Goal: Task Accomplishment & Management: Complete application form

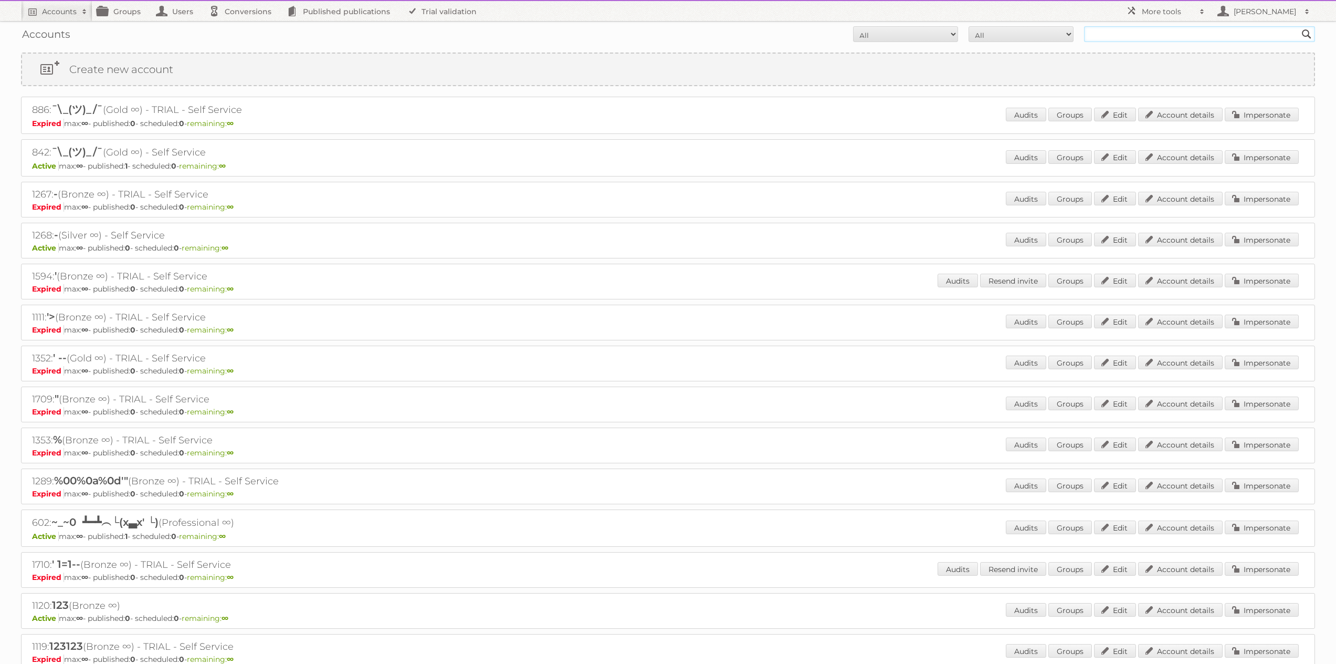
click at [1120, 37] on input "text" at bounding box center [1199, 34] width 231 height 16
click at [1149, 11] on h2 "More tools" at bounding box center [1168, 11] width 53 height 11
click at [1113, 42] on div "Accounts All Active Expired Pending All Paid Trials Self service Search" at bounding box center [668, 34] width 1294 height 26
click at [1108, 36] on input "text" at bounding box center [1199, 34] width 231 height 16
type input "tust"
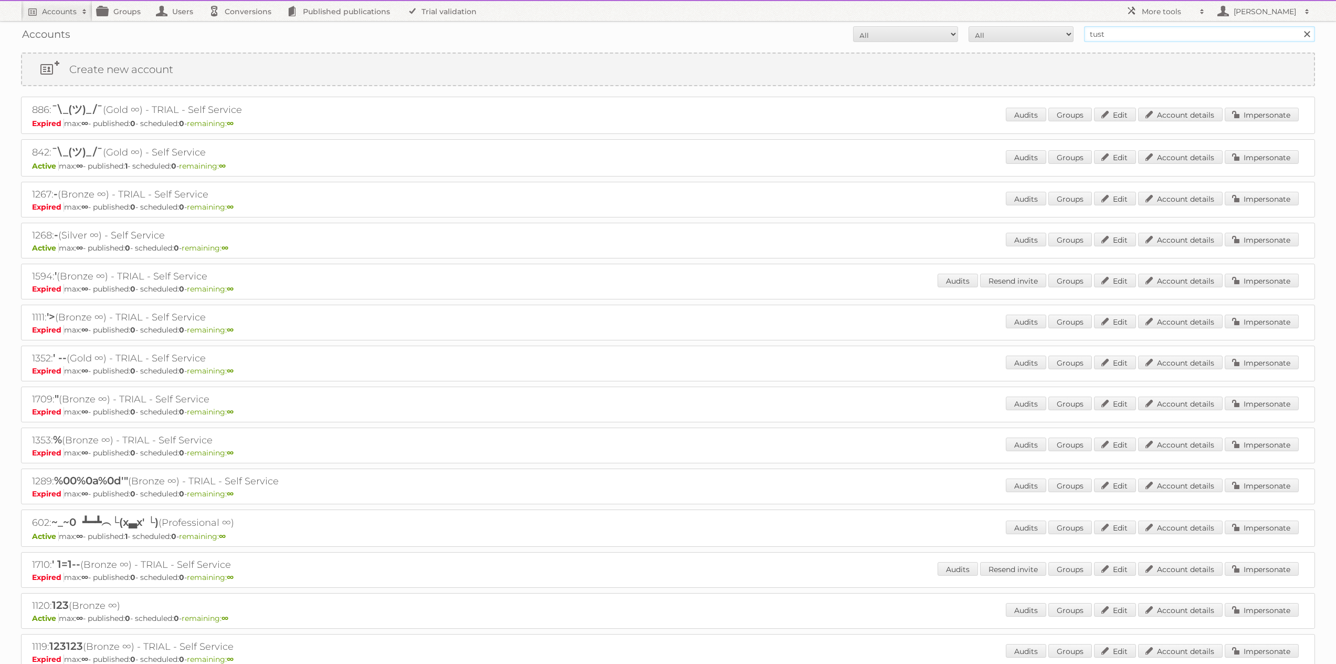
click at [1299, 26] on input "Search" at bounding box center [1307, 34] width 16 height 16
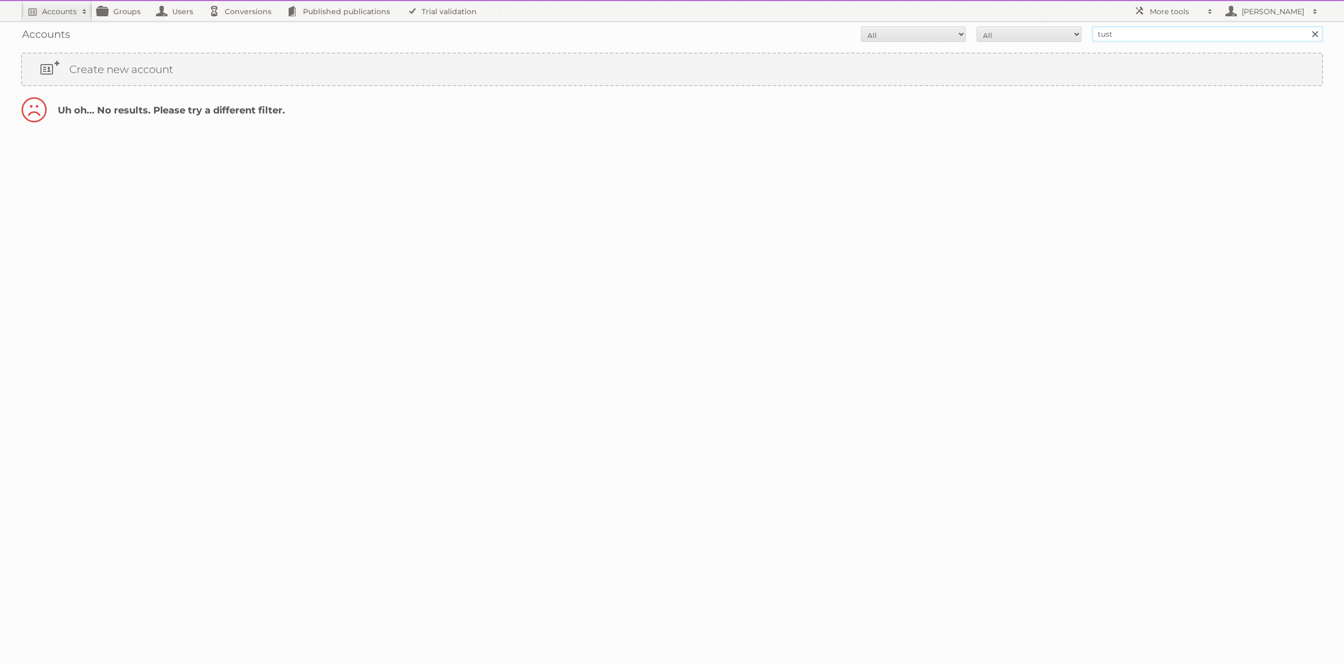
click at [1125, 35] on input "tust" at bounding box center [1207, 34] width 231 height 16
click at [1114, 35] on input "text" at bounding box center [1207, 34] width 231 height 16
type input "marcelo"
click at [1307, 26] on input "Search" at bounding box center [1315, 34] width 16 height 16
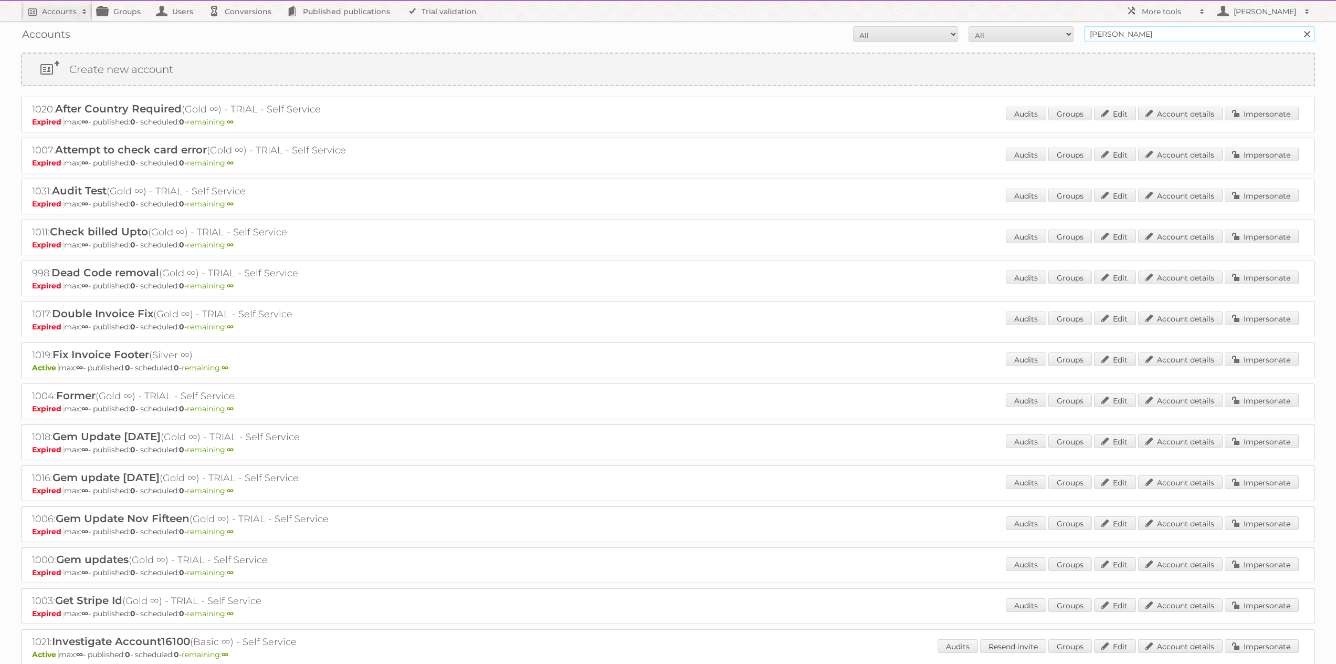
click at [1149, 35] on input "marcelo" at bounding box center [1199, 34] width 231 height 16
type input "tust"
click at [1299, 26] on input "Search" at bounding box center [1307, 34] width 16 height 16
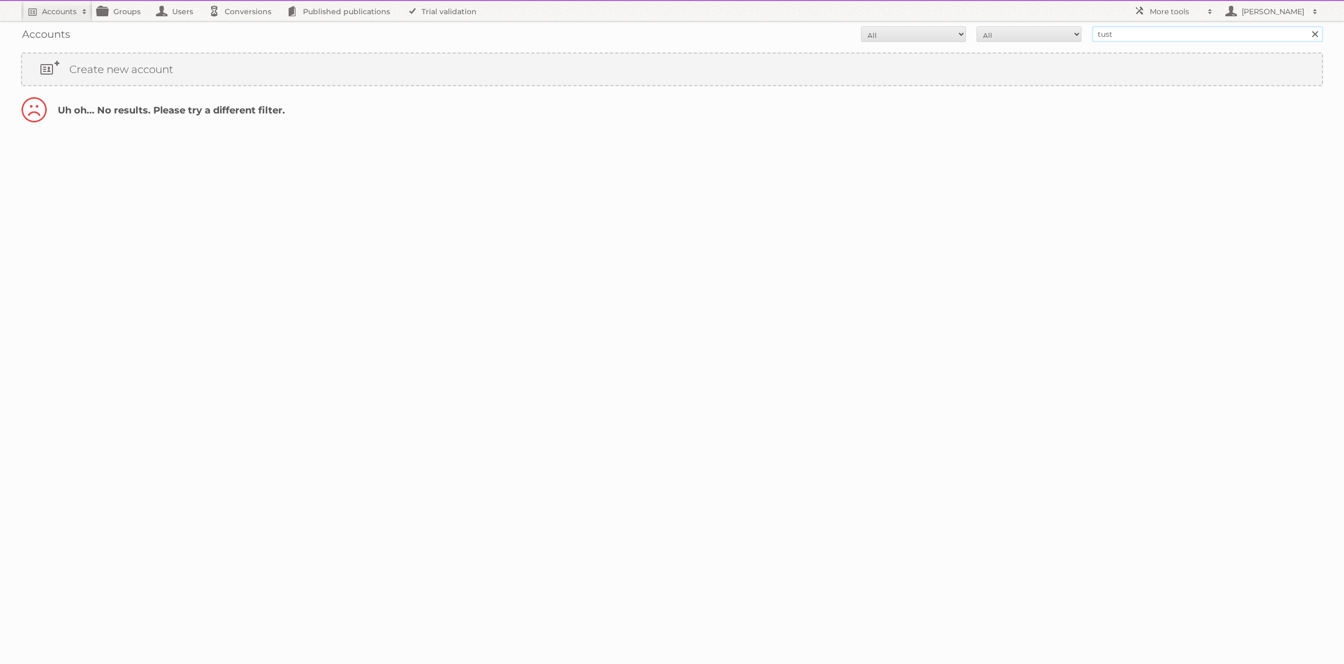
click at [1142, 38] on input "tust" at bounding box center [1207, 34] width 231 height 16
type input "Tust"
click at [1307, 26] on input "Search" at bounding box center [1315, 34] width 16 height 16
click at [1247, 13] on h2 "[PERSON_NAME]" at bounding box center [1273, 11] width 68 height 11
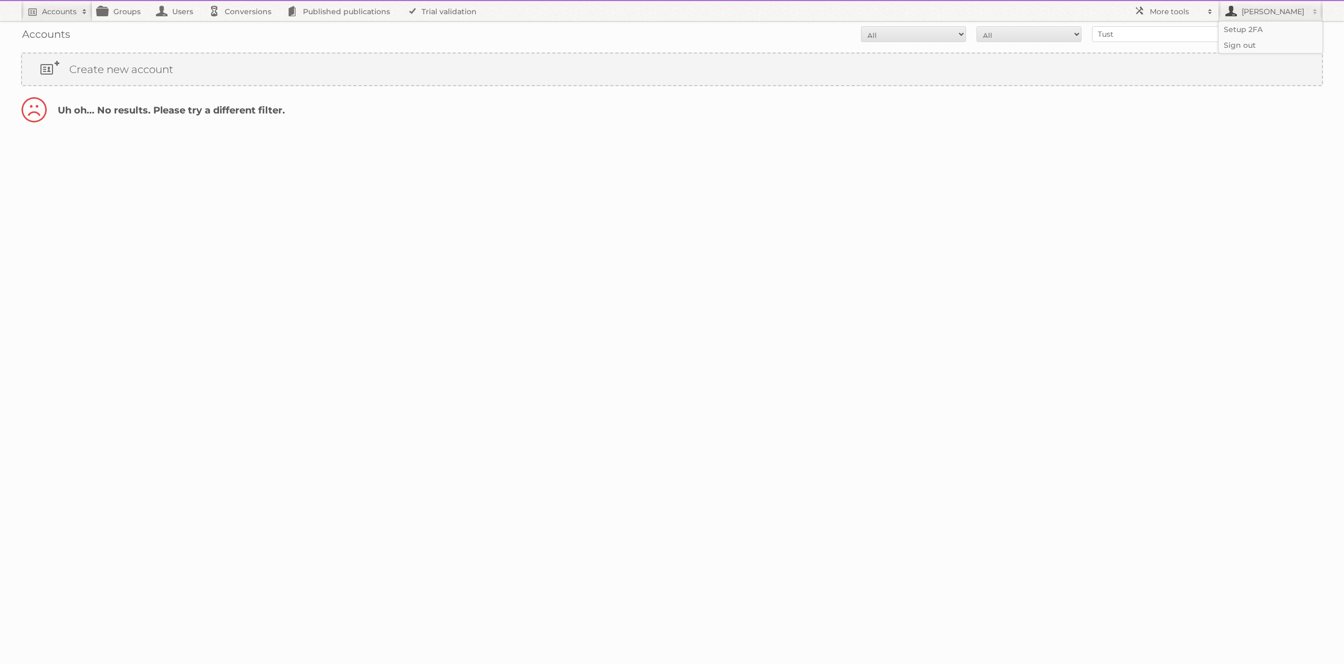
click at [1132, 113] on h2 "Uh oh... No results. Please try a different filter." at bounding box center [672, 113] width 1302 height 32
click at [179, 10] on link "Users" at bounding box center [177, 11] width 53 height 20
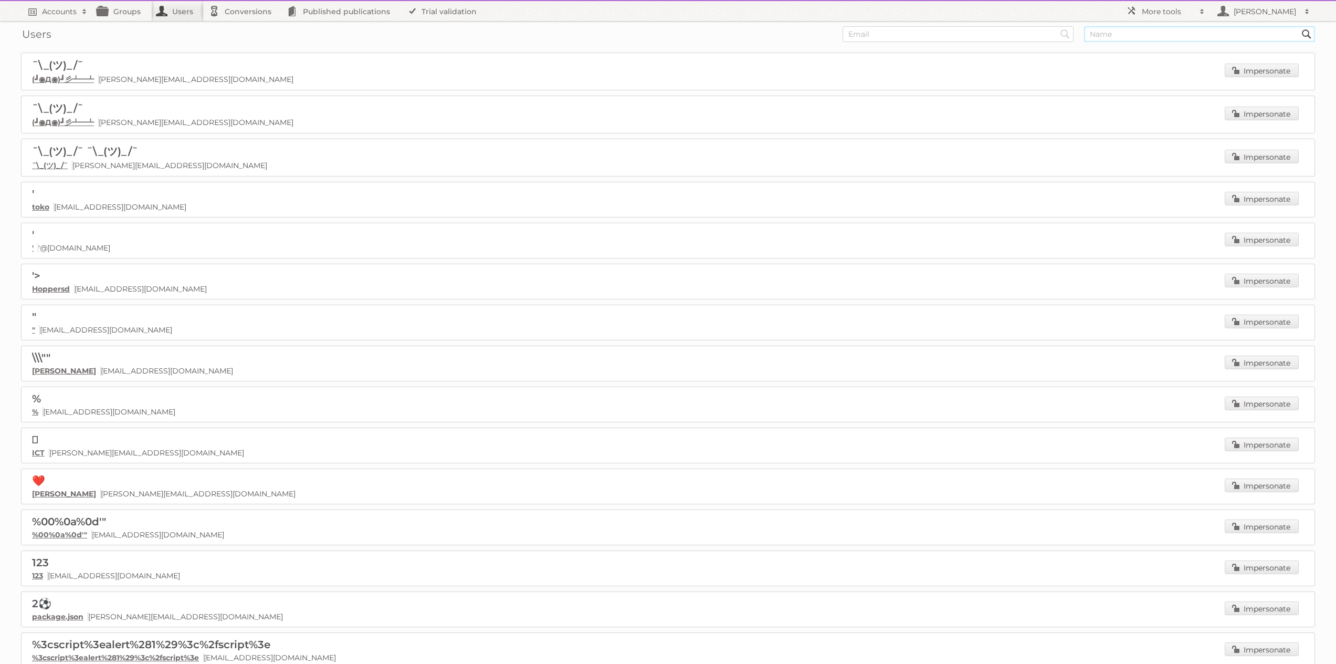
click at [1096, 36] on input "text" at bounding box center [1199, 34] width 231 height 16
type input "tust"
click at [1058, 26] on input "Search" at bounding box center [1066, 34] width 16 height 16
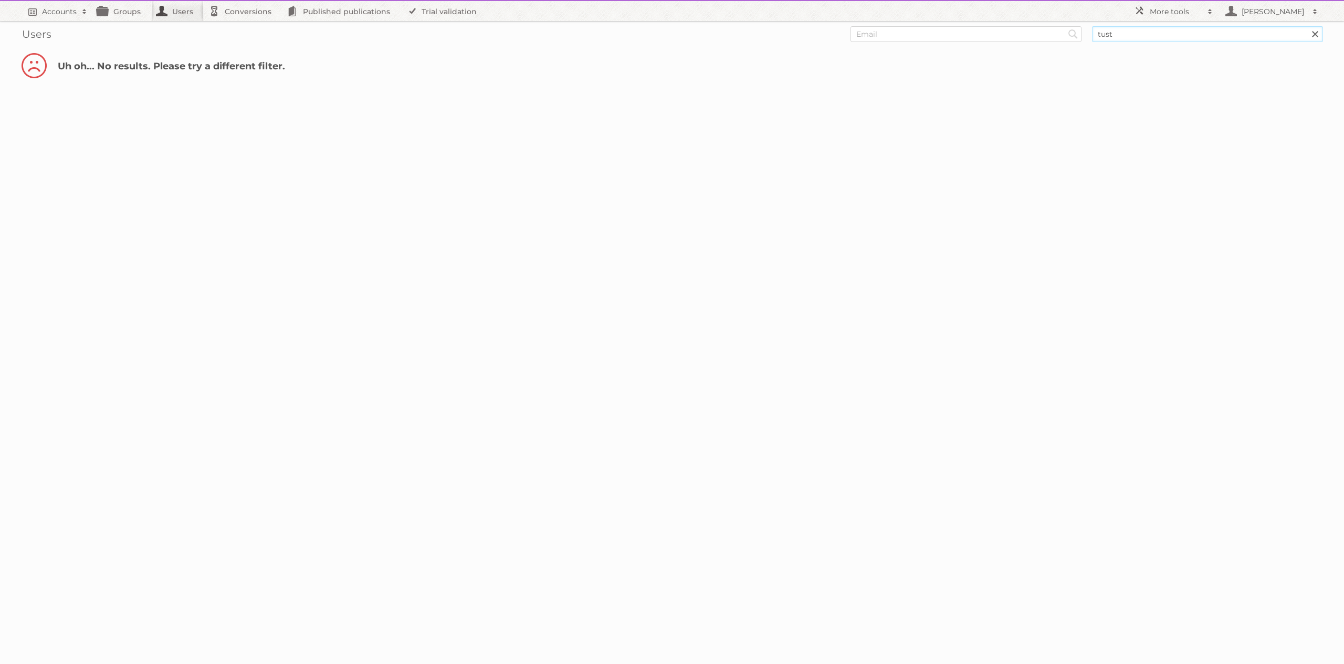
click at [1123, 34] on input "tust" at bounding box center [1207, 34] width 231 height 16
click at [78, 13] on span at bounding box center [85, 11] width 16 height 11
click at [77, 72] on link "Create new account" at bounding box center [142, 72] width 240 height 16
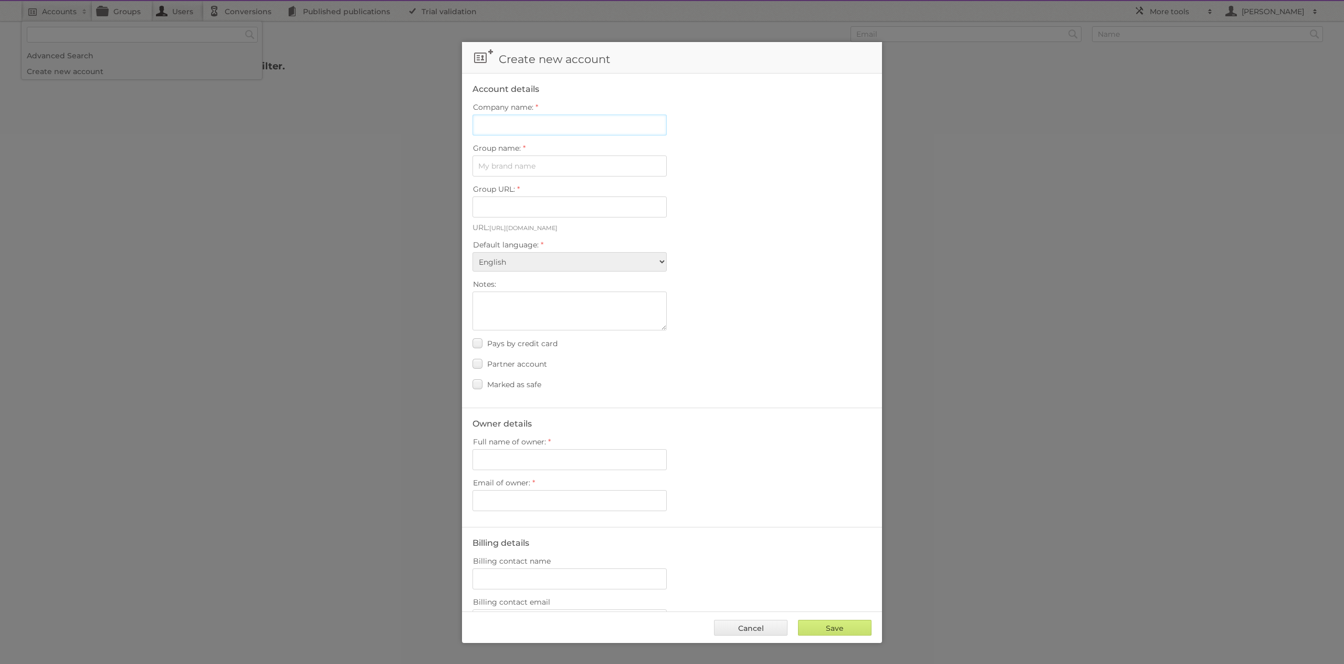
click at [524, 128] on input "Company name:" at bounding box center [570, 124] width 194 height 21
type input "Tust Publitas"
click at [522, 170] on input "Group name:" at bounding box center [570, 165] width 194 height 21
type input "Tust"
click at [510, 205] on input "Group URL:" at bounding box center [570, 206] width 194 height 21
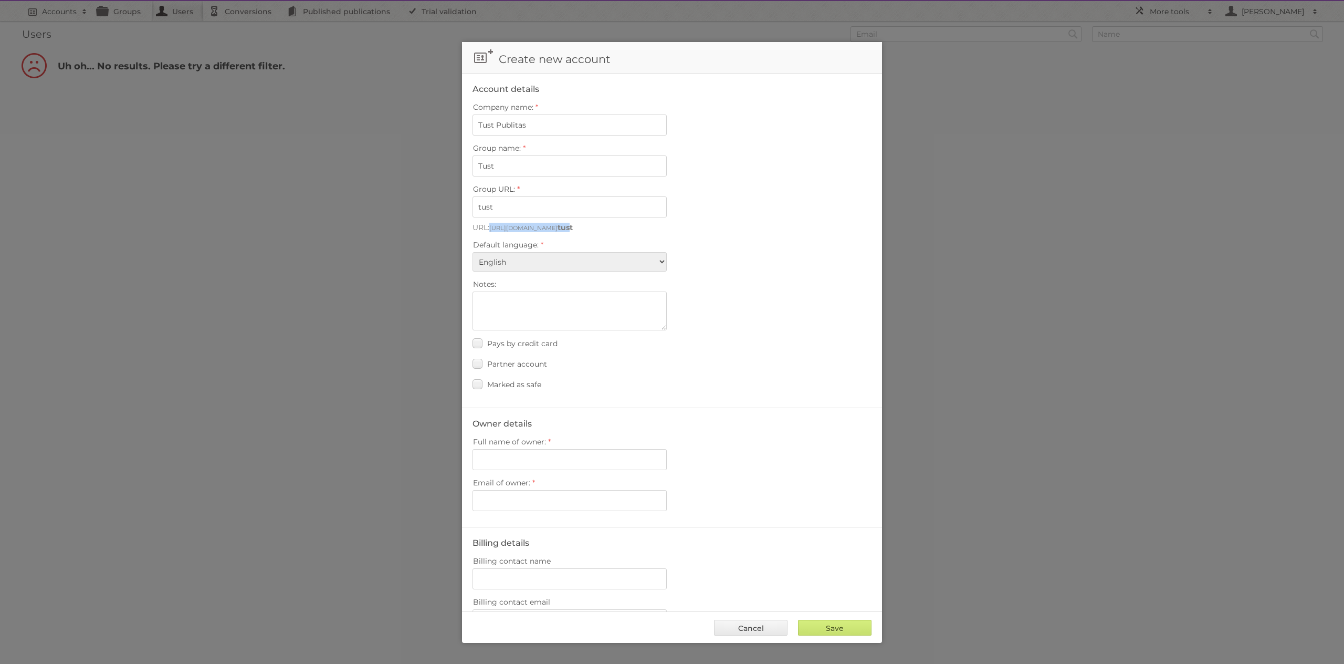
drag, startPoint x: 617, startPoint y: 225, endPoint x: 492, endPoint y: 228, distance: 125.0
click at [492, 228] on p "URL: https://integration1-view.publitas.com/ tust" at bounding box center [672, 227] width 399 height 9
click at [523, 206] on input "tust" at bounding box center [570, 206] width 194 height 21
drag, startPoint x: 523, startPoint y: 206, endPoint x: 454, endPoint y: 204, distance: 69.3
click at [454, 204] on body "Accounts Search Advanced Search Create new account Groups Users Conversions Pub…" at bounding box center [672, 332] width 1344 height 664
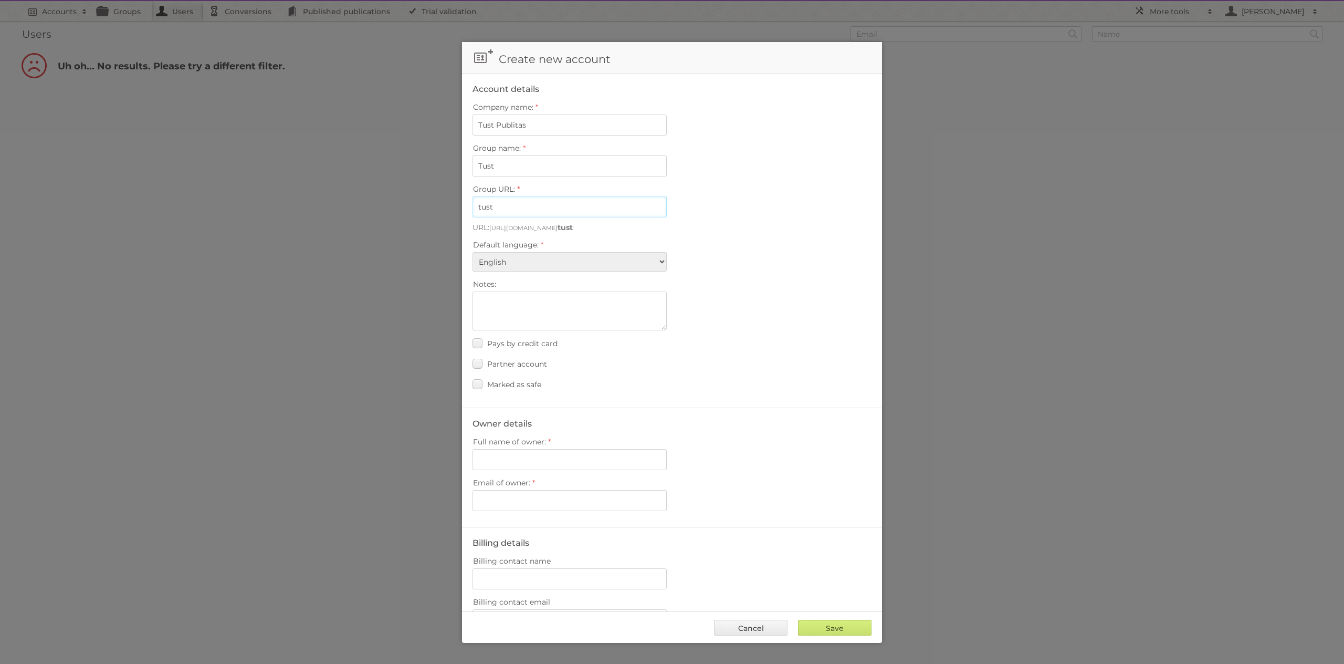
paste input "https://integration1-view.publitas.com/tus"
type input "https://integration1-view.publitas.com/tust"
click at [745, 202] on div "Group URL: https://integration1-view.publitas.com/tust" at bounding box center [672, 200] width 399 height 36
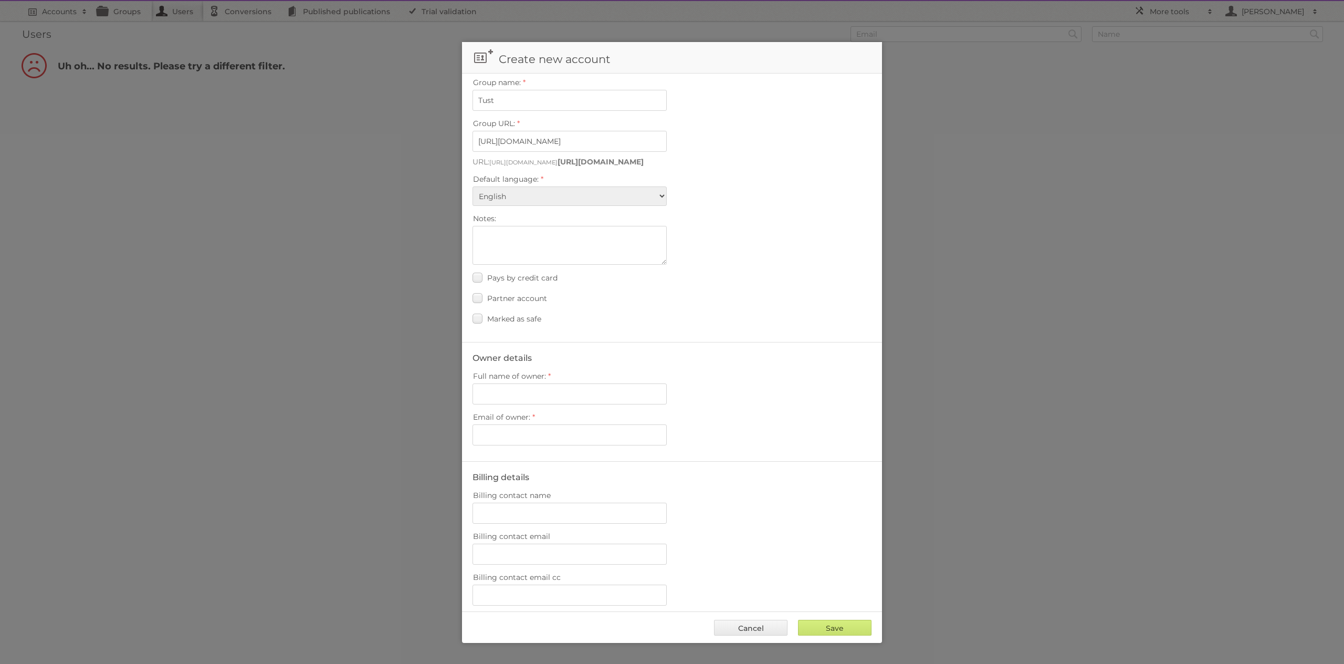
scroll to position [92, 0]
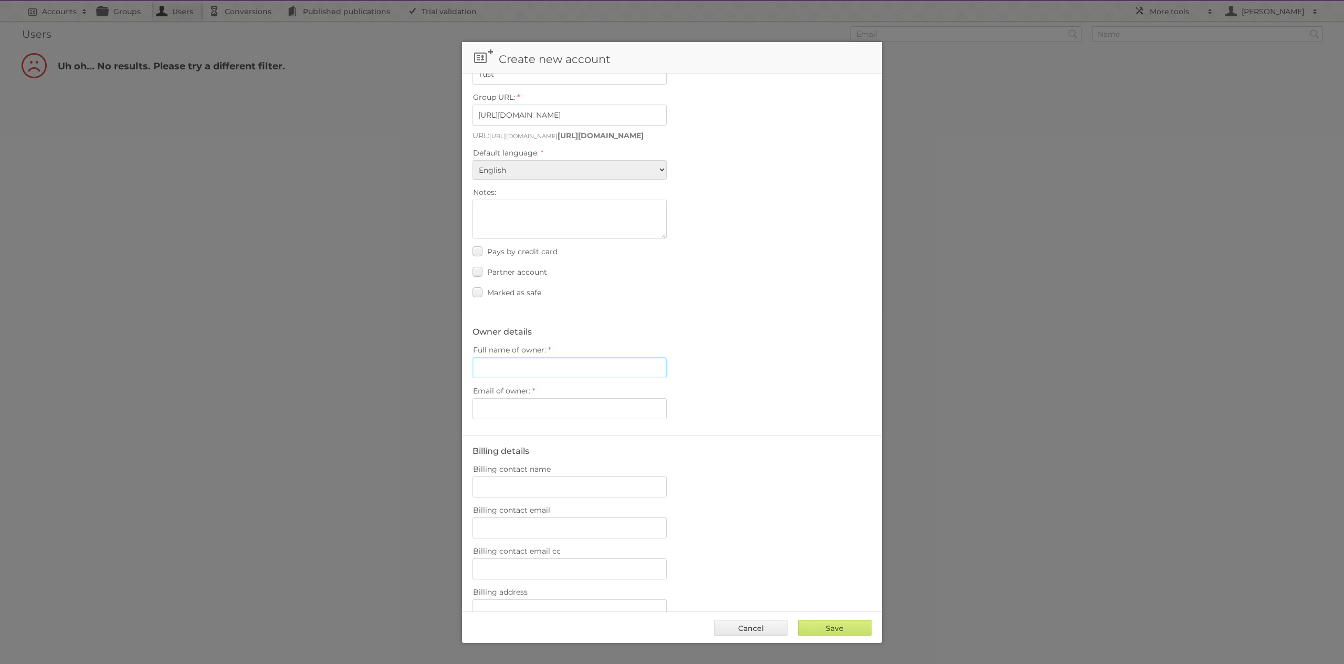
click at [559, 360] on input "Full name of owner:" at bounding box center [570, 367] width 194 height 21
type input "[PERSON_NAME]"
click at [536, 406] on input "Email of owner:" at bounding box center [570, 408] width 194 height 21
type input "[PERSON_NAME][EMAIL_ADDRESS][DOMAIN_NAME]"
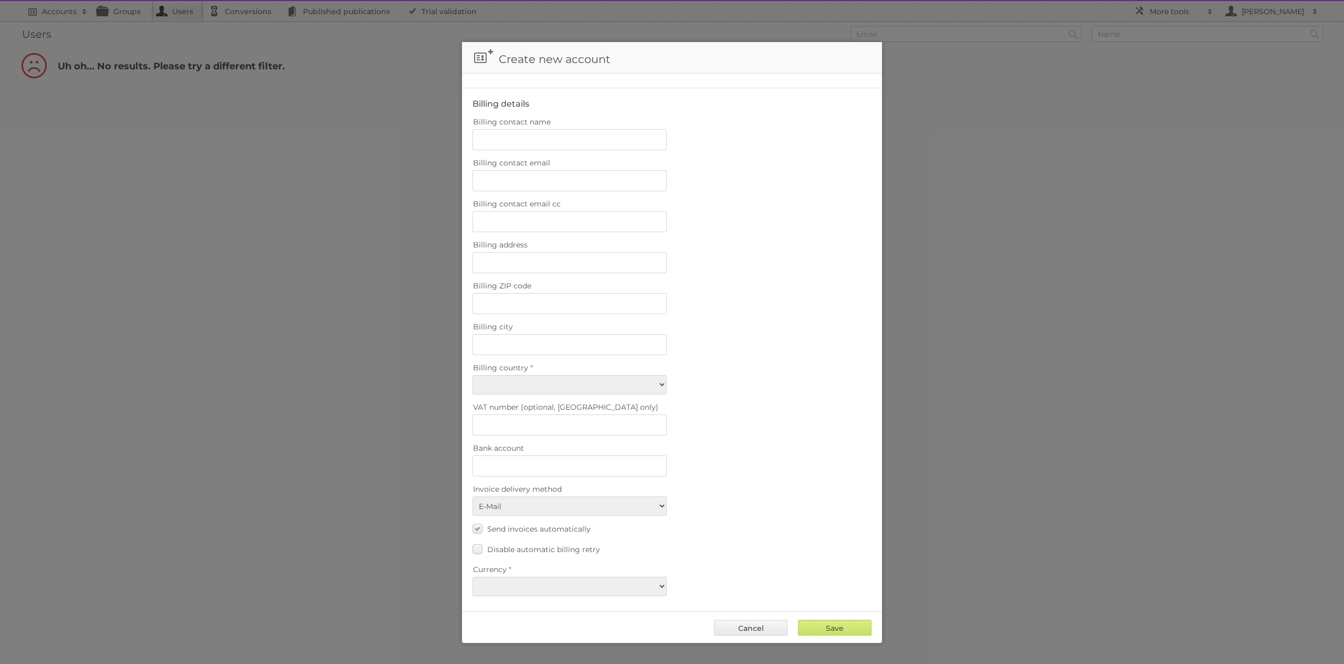
scroll to position [439, 0]
click at [622, 587] on select "EUR USD" at bounding box center [570, 585] width 194 height 19
select select "eur"
click at [473, 576] on select "EUR USD" at bounding box center [570, 585] width 194 height 19
click at [825, 623] on input "Save" at bounding box center [835, 628] width 74 height 16
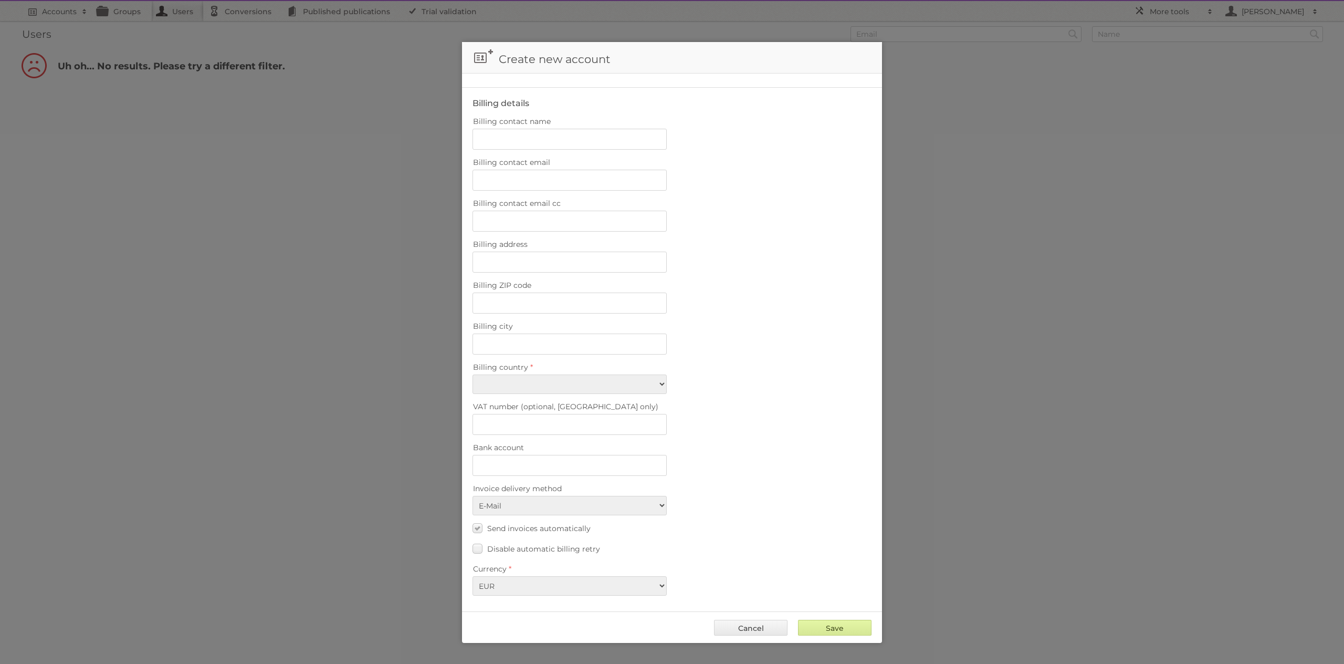
type input "..."
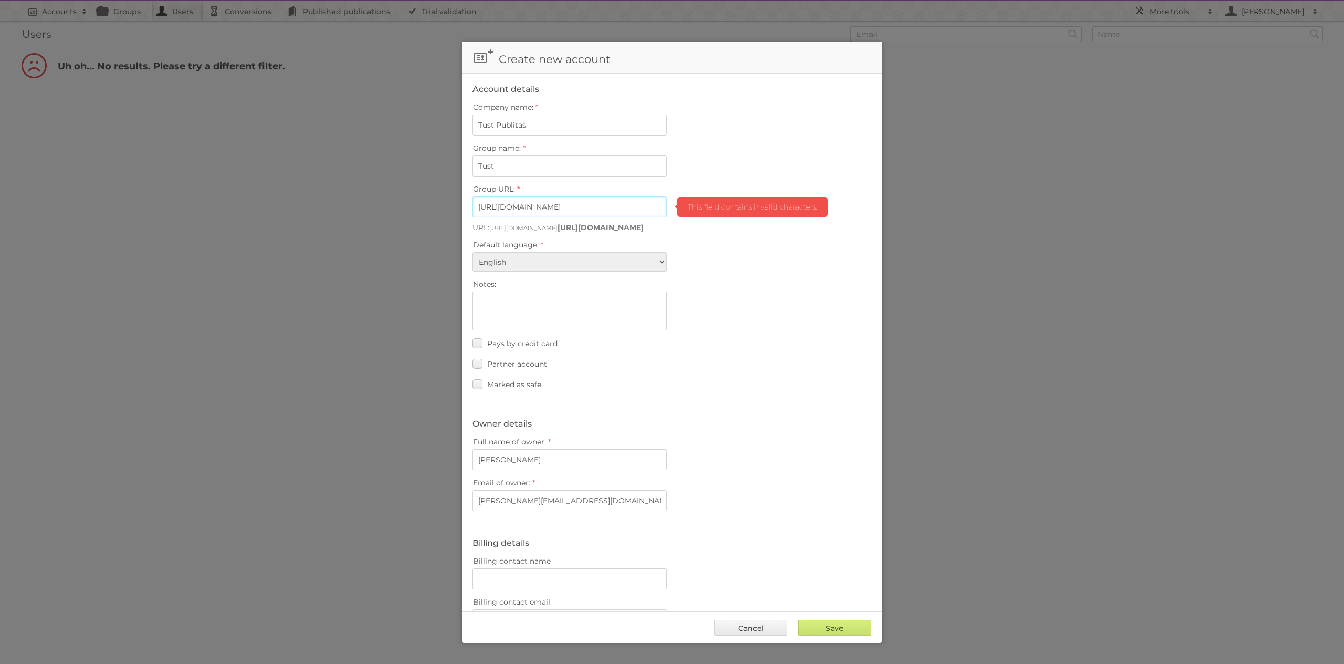
click at [639, 205] on input "https://integration1-view.publitas.com/tust" at bounding box center [570, 206] width 194 height 21
click at [642, 204] on input "https://integration1-view.publitas.com/tust" at bounding box center [570, 206] width 194 height 21
click at [482, 208] on input "https://integration1-view.publitas.com/" at bounding box center [570, 206] width 194 height 21
click at [501, 241] on span "Default language:" at bounding box center [506, 244] width 66 height 9
click at [501, 252] on select "Albanian Arabic Basque Bosnian Bulgarian Catalan Chinese (Simplified) Chinese (…" at bounding box center [570, 261] width 194 height 19
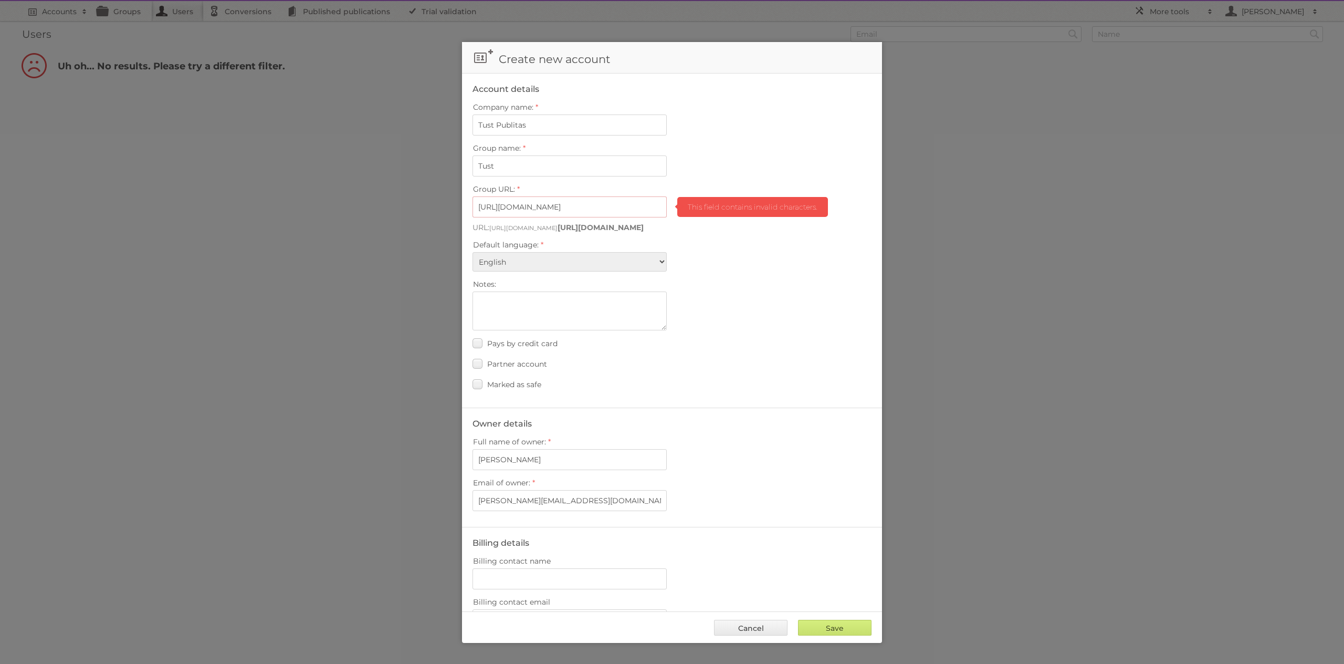
drag, startPoint x: 605, startPoint y: 227, endPoint x: 767, endPoint y: 227, distance: 161.7
click at [767, 227] on p "URL: https://integration1-view.publitas.com/ https://integration1-view.publitas…" at bounding box center [672, 227] width 399 height 9
drag, startPoint x: 627, startPoint y: 206, endPoint x: 402, endPoint y: 195, distance: 225.0
click at [404, 195] on body "Accounts Search Advanced Search Create new account Groups Users Conversions Pub…" at bounding box center [672, 332] width 1344 height 664
type input "mtust"
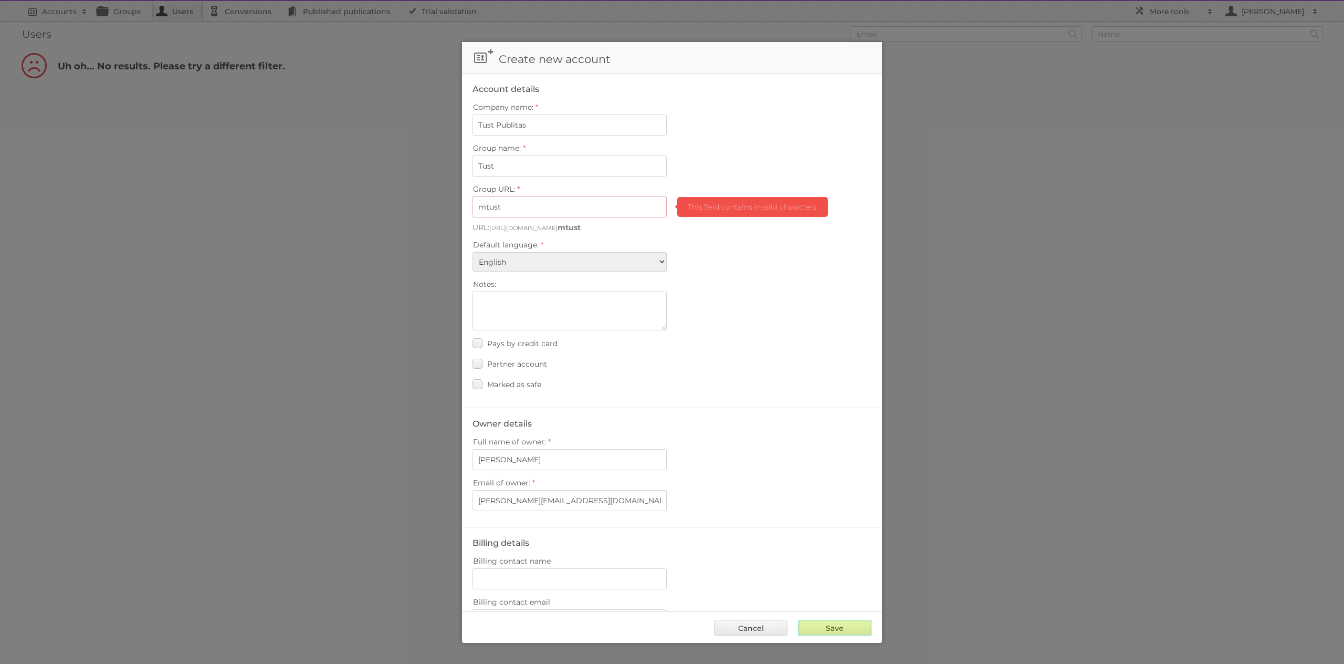
click at [825, 626] on input "Save" at bounding box center [835, 628] width 74 height 16
type input "..."
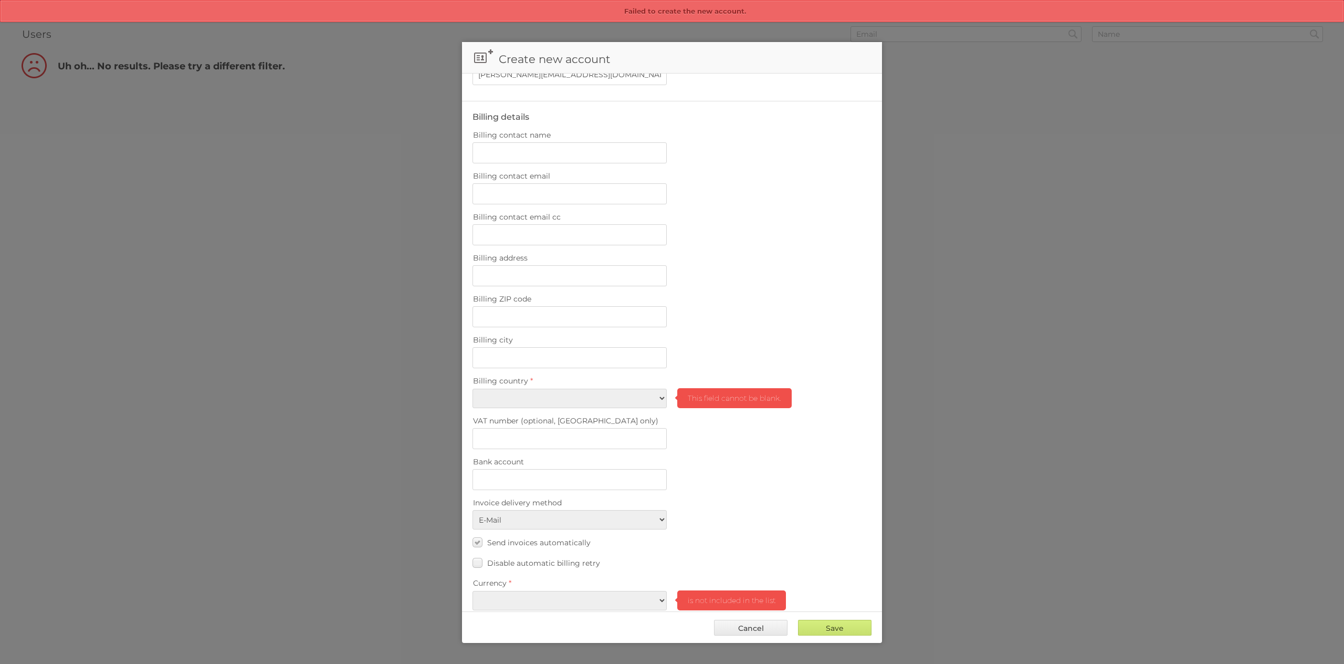
scroll to position [441, 0]
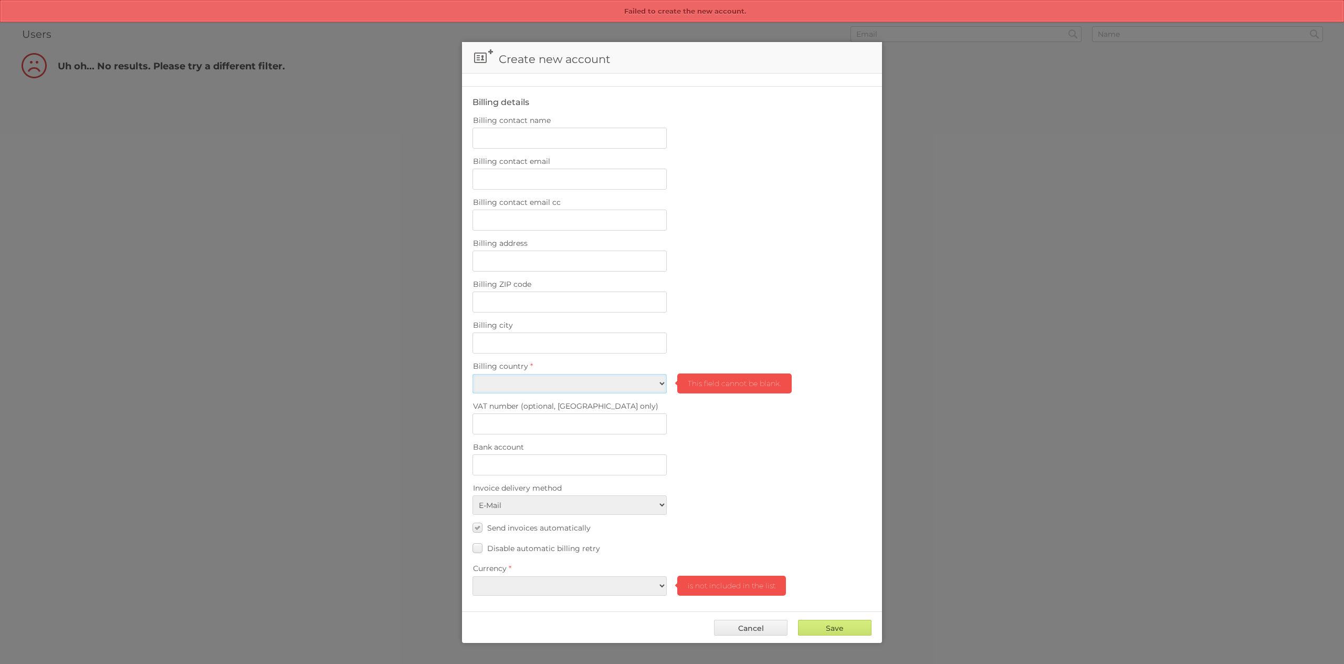
click at [632, 389] on select "Afghanistan Åland Islands Albania Algeria American Samoa Andorra Angola Anguill…" at bounding box center [570, 383] width 194 height 19
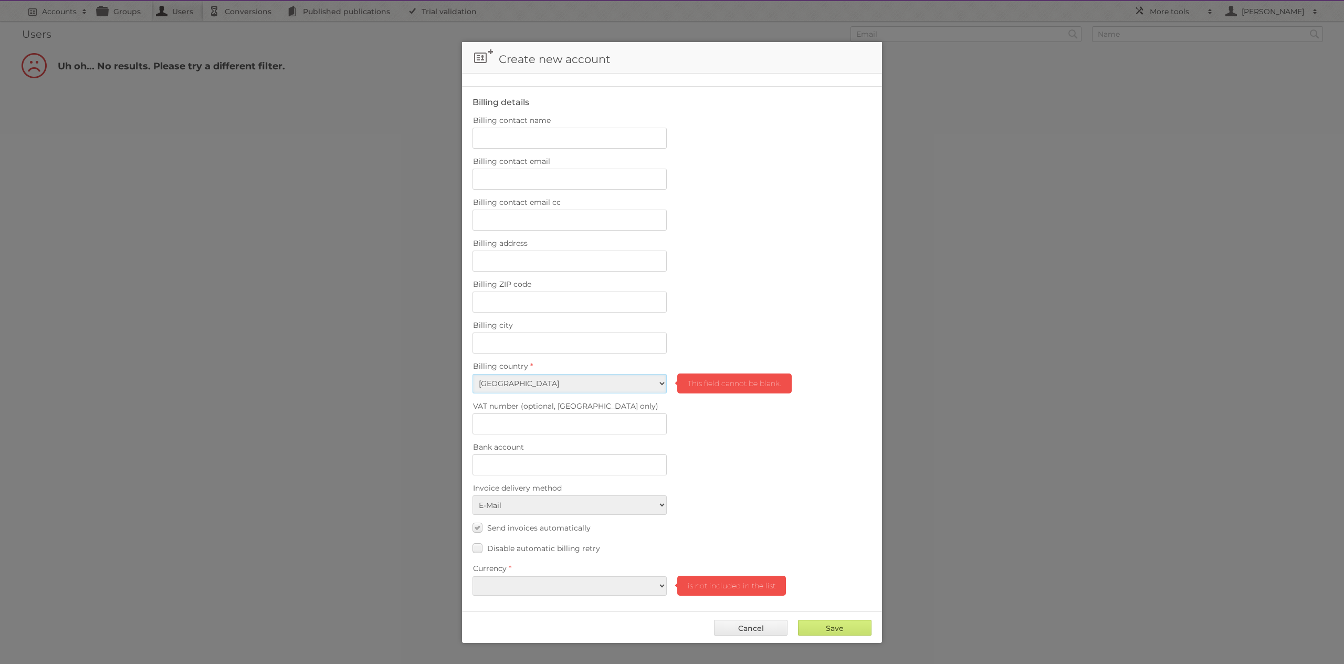
click at [473, 374] on select "Afghanistan Åland Islands Albania Algeria American Samoa Andorra Angola Anguill…" at bounding box center [570, 383] width 194 height 19
click at [616, 386] on select "Afghanistan Åland Islands Albania Algeria American Samoa Andorra Angola Anguill…" at bounding box center [570, 383] width 194 height 19
select select "BR"
click at [473, 374] on select "Afghanistan Åland Islands Albania Algeria American Samoa Andorra Angola Anguill…" at bounding box center [570, 383] width 194 height 19
click at [645, 591] on select "EUR USD" at bounding box center [570, 585] width 194 height 19
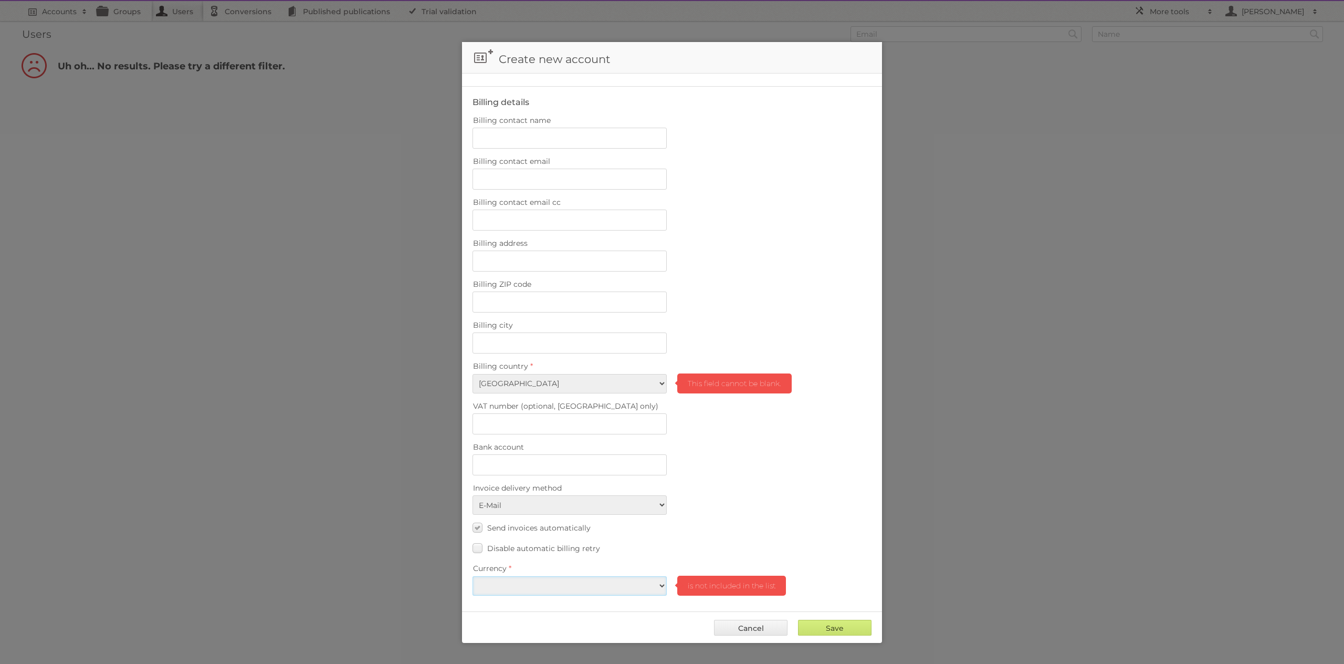
select select "eur"
click at [473, 576] on select "EUR USD" at bounding box center [570, 585] width 194 height 19
click at [846, 625] on input "Save" at bounding box center [835, 628] width 74 height 16
type input "Save"
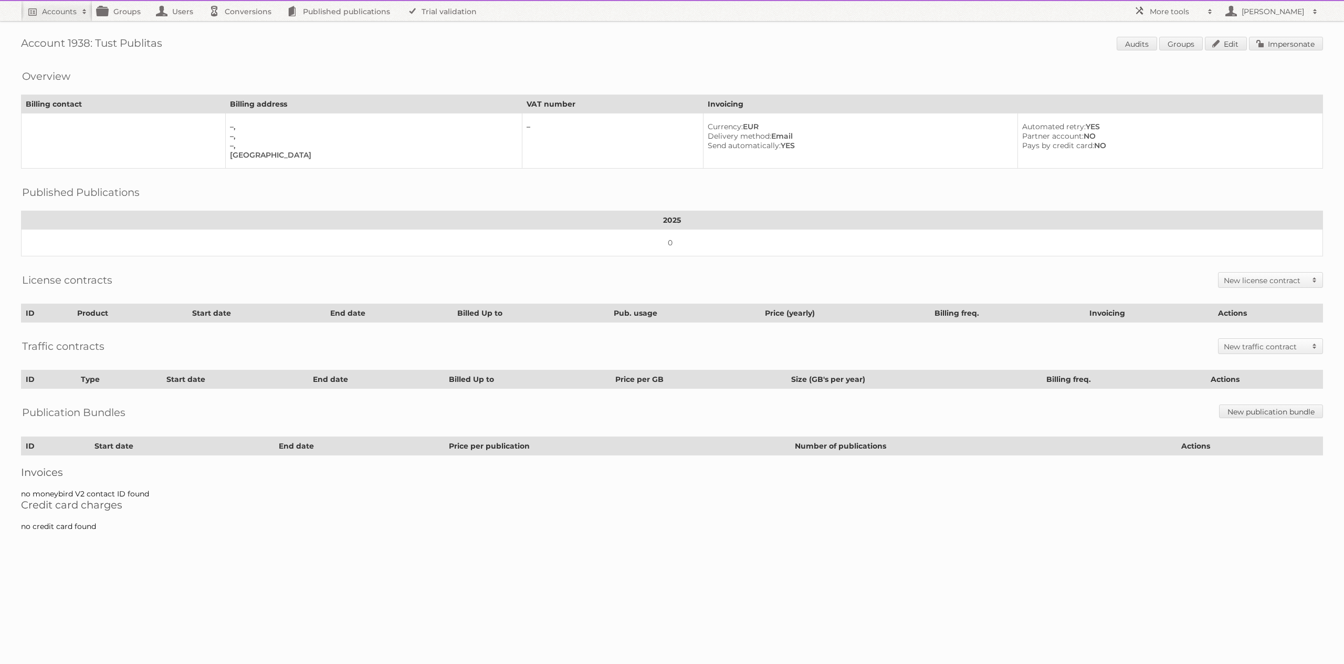
click at [81, 41] on h1 "Account 1938: Tust Publitas Audits Groups Edit Impersonate" at bounding box center [672, 45] width 1302 height 16
click at [81, 44] on h1 "Account 1938: Tust Publitas Audits Groups Edit Impersonate" at bounding box center [672, 45] width 1302 height 16
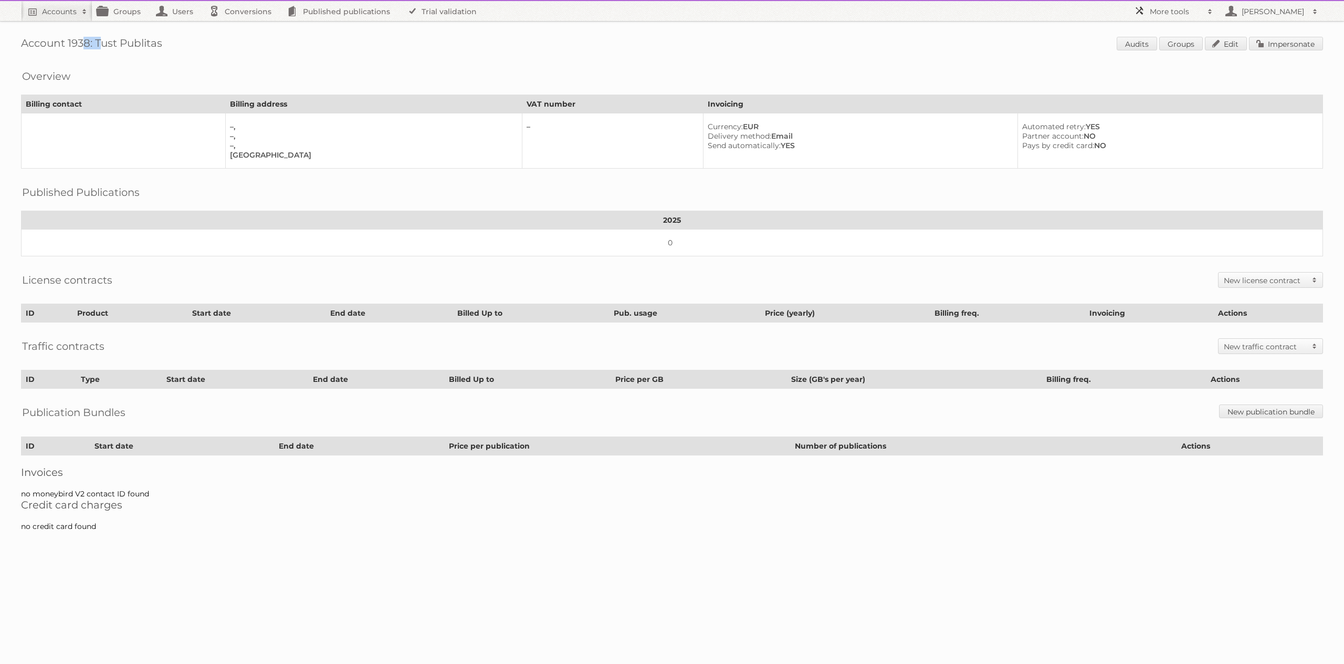
click at [1158, 16] on h2 "More tools" at bounding box center [1176, 11] width 53 height 11
click at [1169, 135] on link "Beta Features" at bounding box center [1181, 140] width 104 height 16
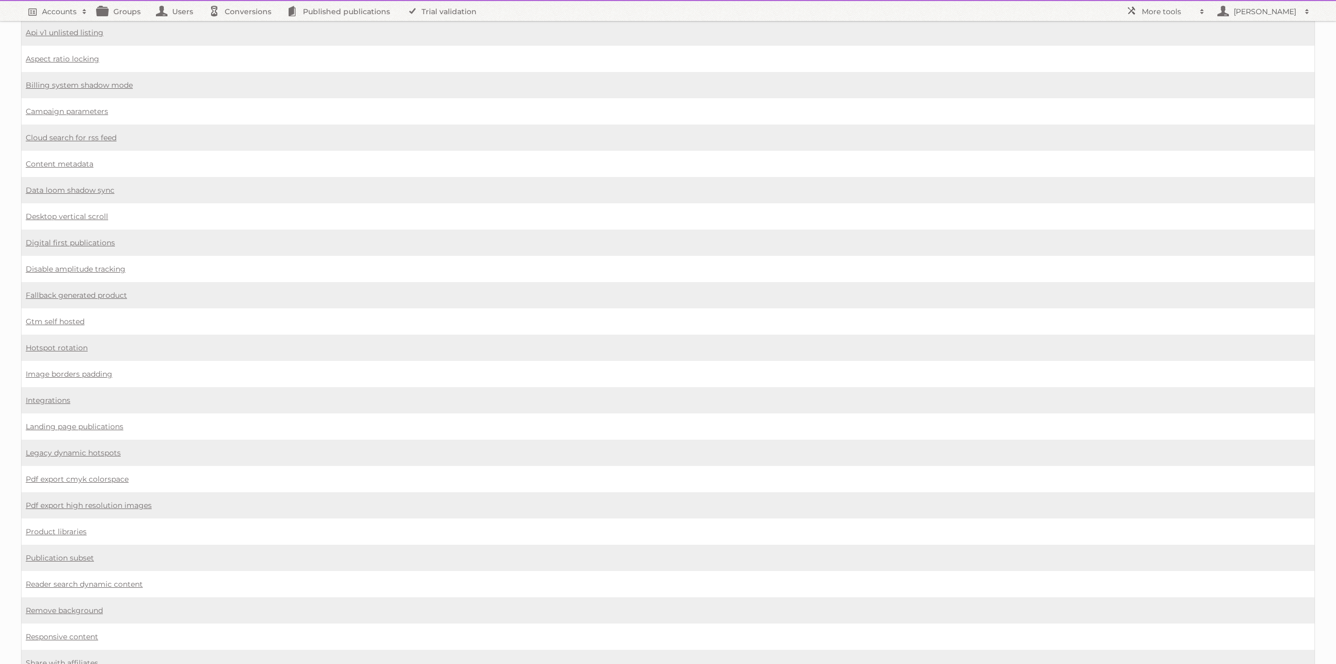
scroll to position [348, 0]
click at [50, 163] on link "Content metadata" at bounding box center [60, 164] width 68 height 9
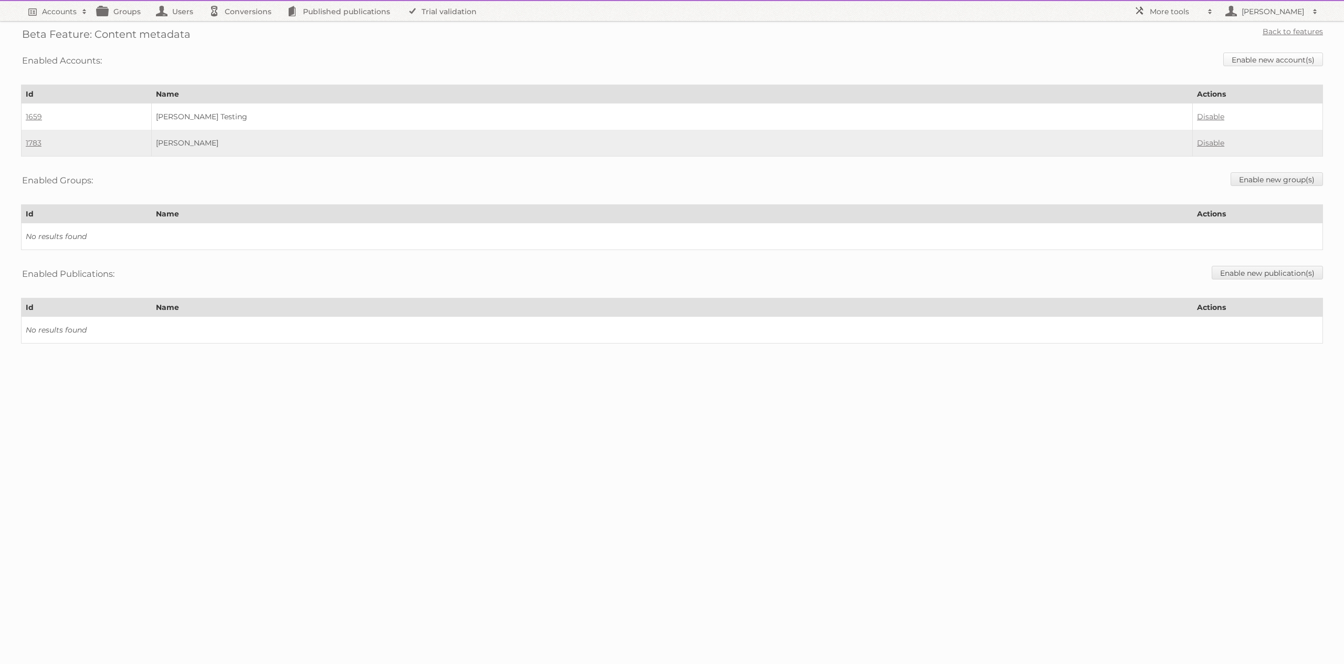
click at [1258, 60] on link "Enable new account(s)" at bounding box center [1273, 60] width 100 height 14
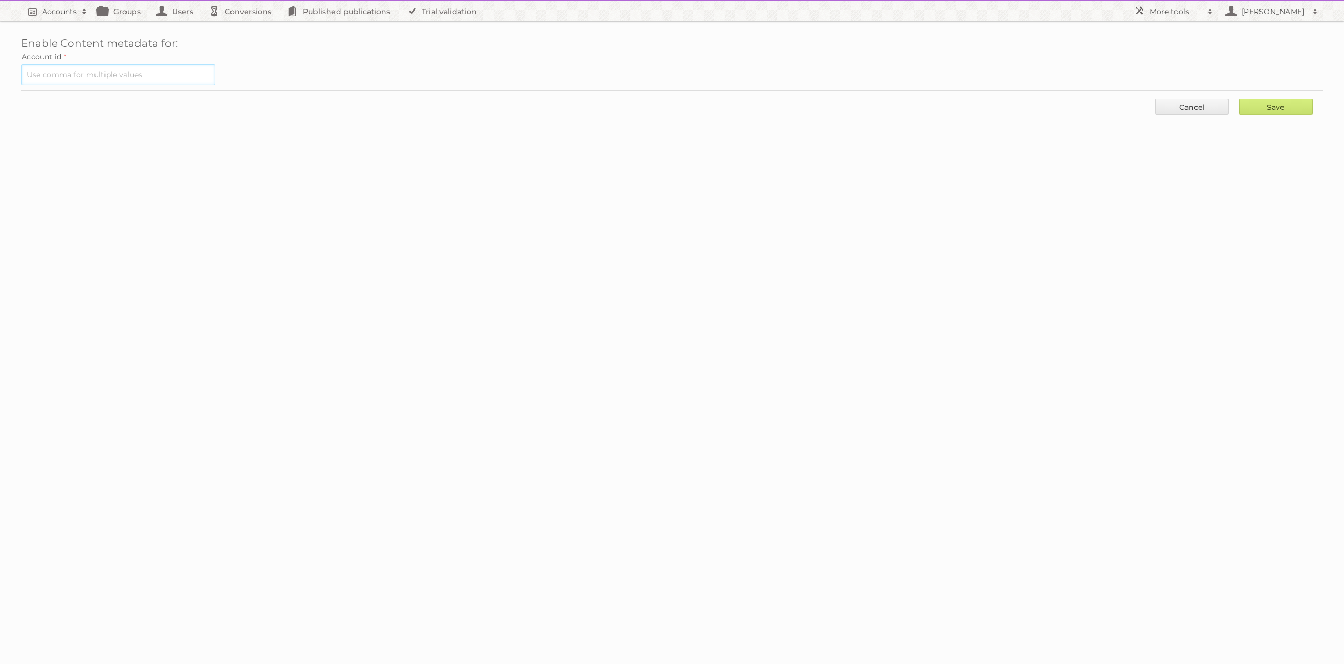
click at [144, 74] on input "text" at bounding box center [118, 74] width 194 height 21
paste input "1938"
type input "1938"
click at [1293, 105] on input "Save" at bounding box center [1276, 107] width 74 height 16
type input "..."
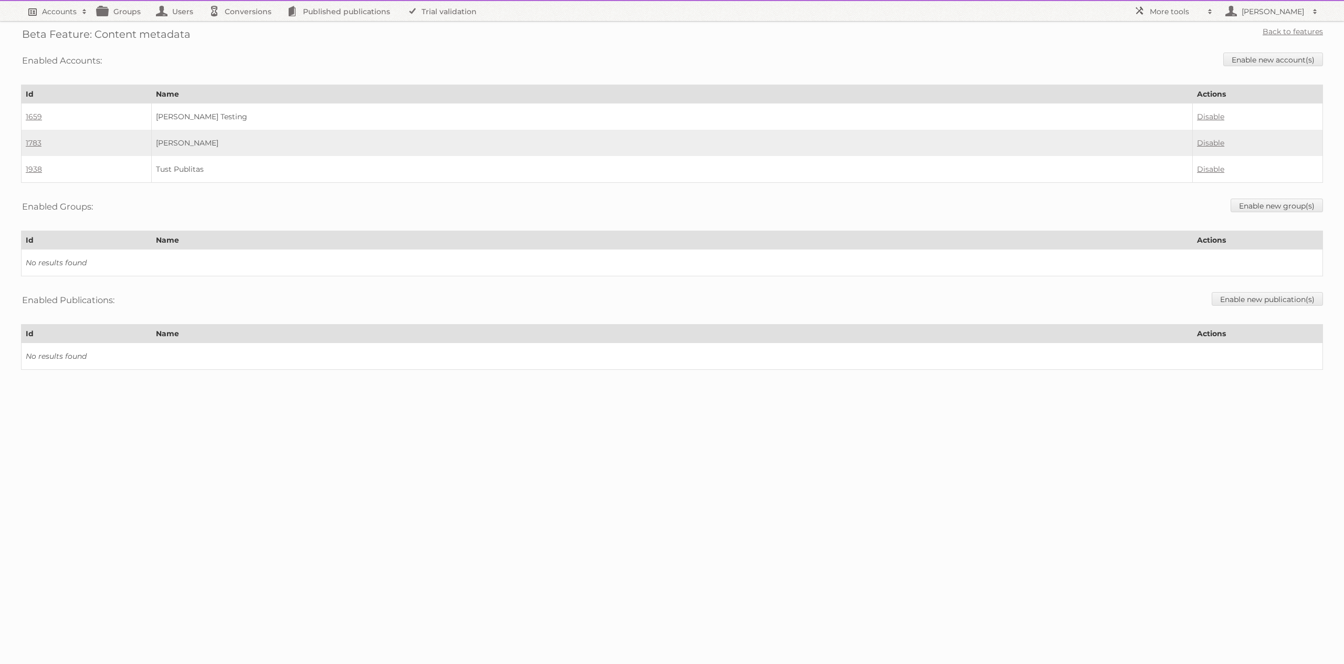
click at [55, 14] on h2 "Accounts" at bounding box center [59, 11] width 35 height 11
click at [365, 46] on div "Beta Feature: Content metadata Back to features Enabled Accounts: Enable new ac…" at bounding box center [672, 195] width 1344 height 391
click at [177, 12] on link "Users" at bounding box center [177, 11] width 53 height 20
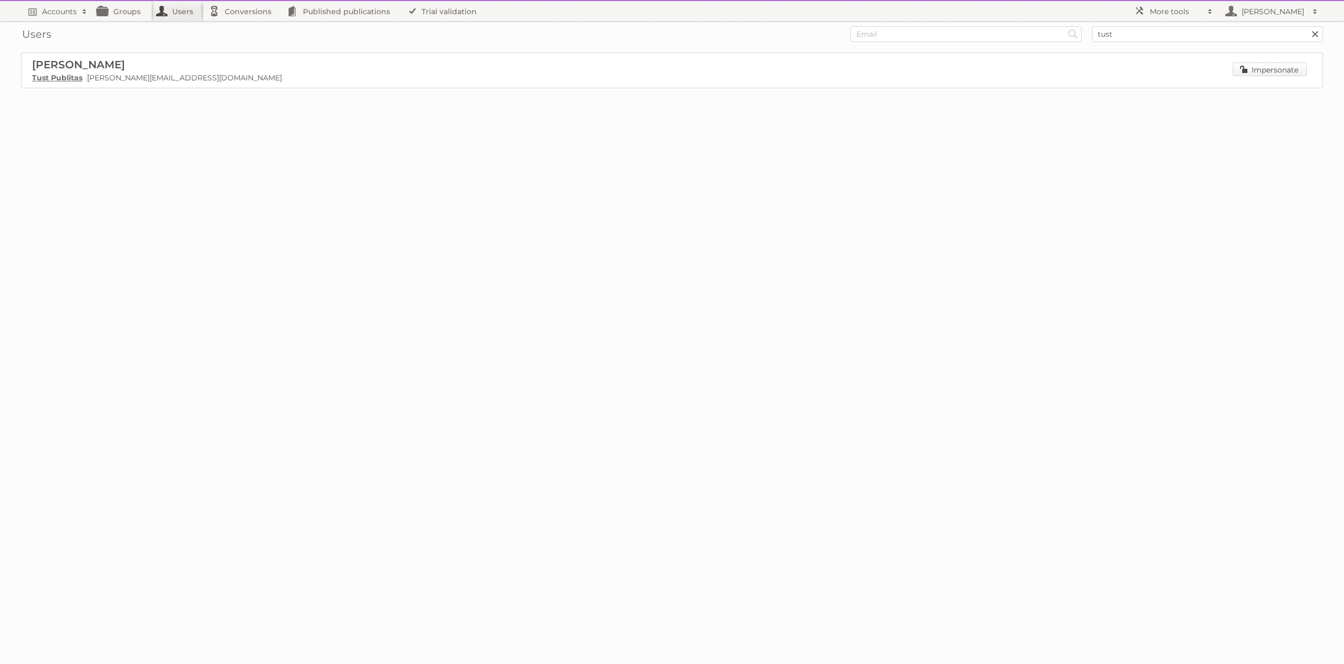
click at [1264, 73] on link "Impersonate" at bounding box center [1270, 69] width 74 height 14
click at [134, 77] on p "Tust Publitas m.tust@publitas.com" at bounding box center [672, 77] width 1280 height 9
click at [55, 77] on link "Tust Publitas" at bounding box center [57, 77] width 50 height 9
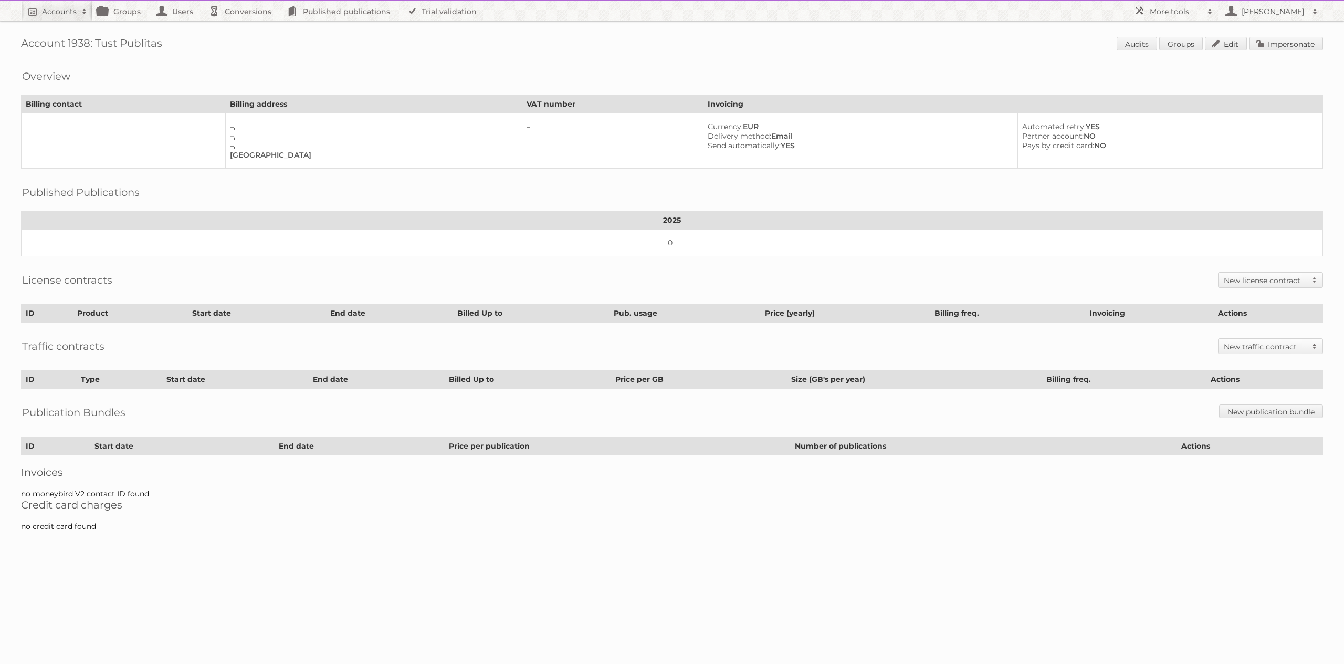
click at [1230, 53] on div "Account 1938: Tust Publitas Audits Groups Edit Impersonate Overview Billing con…" at bounding box center [672, 270] width 1344 height 541
click at [1229, 50] on span "Audits Groups Edit Impersonate" at bounding box center [1220, 45] width 206 height 16
click at [1228, 48] on link "Edit" at bounding box center [1226, 44] width 42 height 14
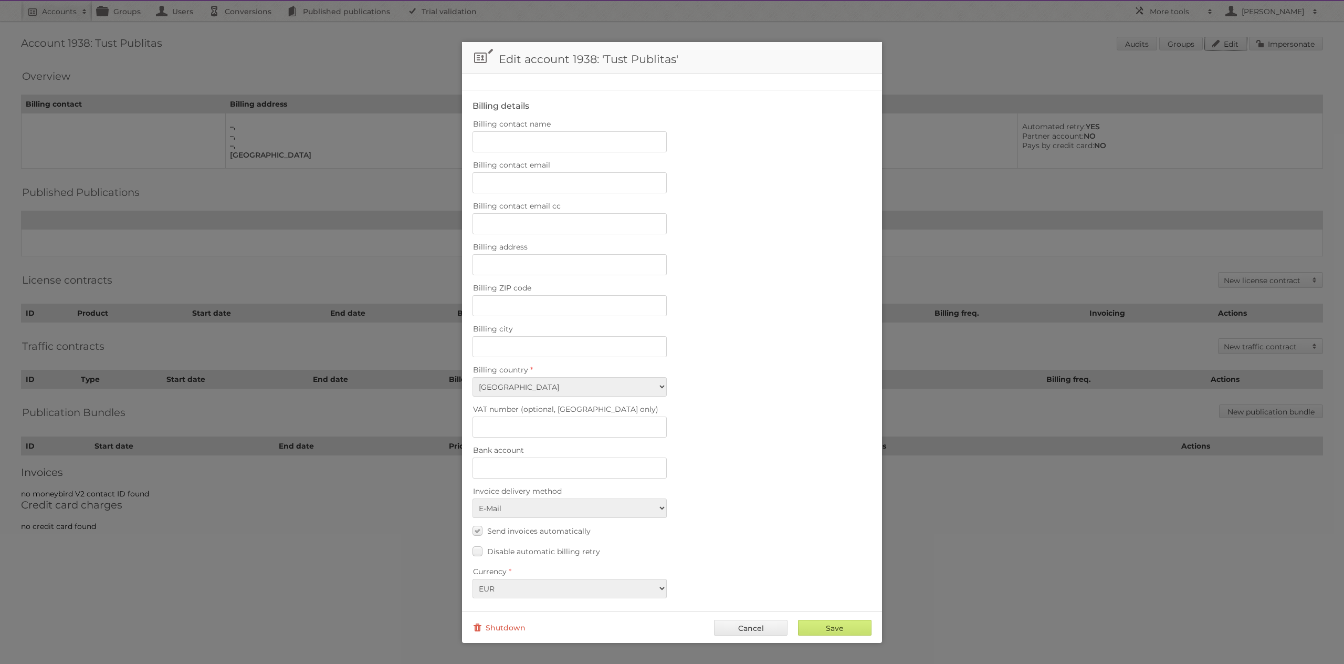
scroll to position [184, 0]
click at [754, 632] on link "Cancel" at bounding box center [751, 628] width 74 height 16
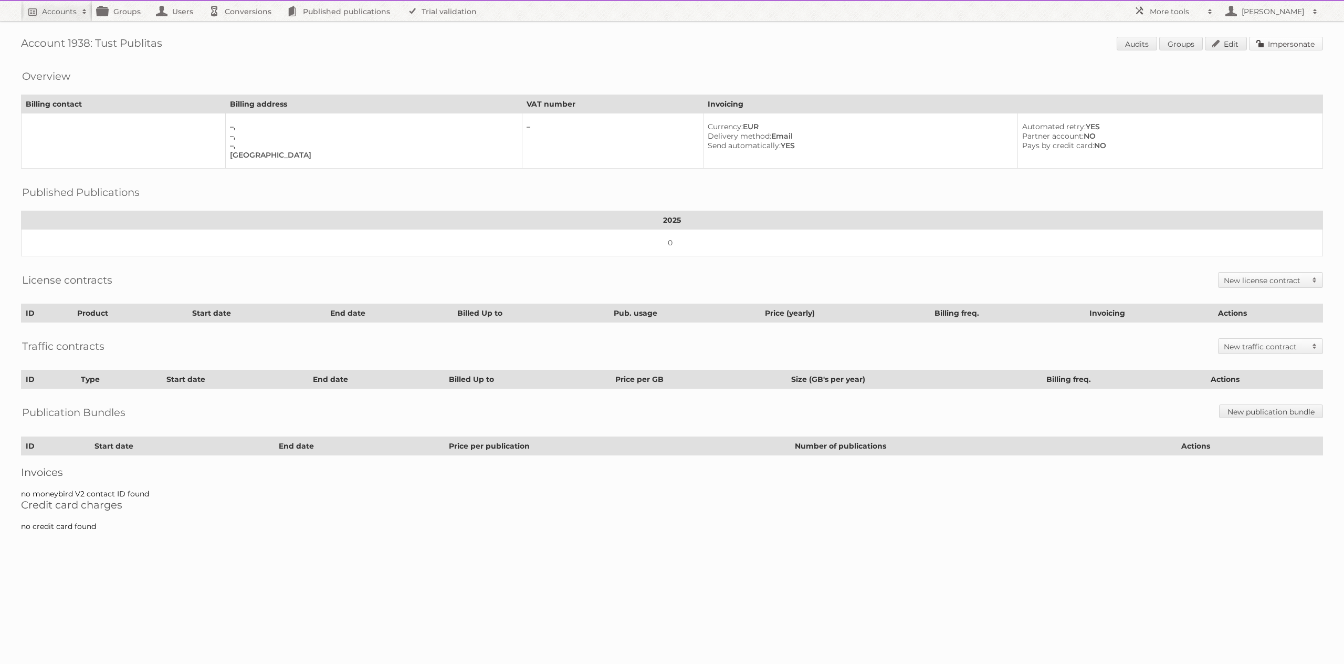
click at [1267, 46] on link "Impersonate" at bounding box center [1286, 44] width 74 height 14
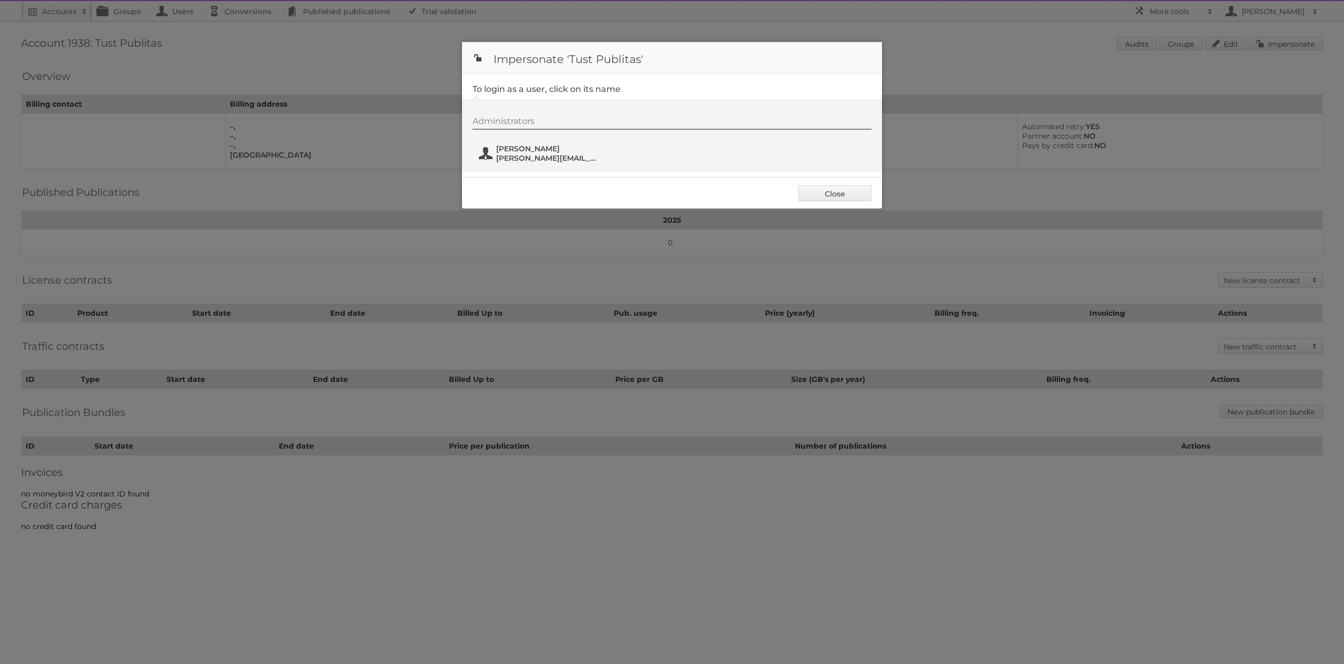
click at [553, 160] on span "[PERSON_NAME][EMAIL_ADDRESS][DOMAIN_NAME]" at bounding box center [547, 157] width 102 height 9
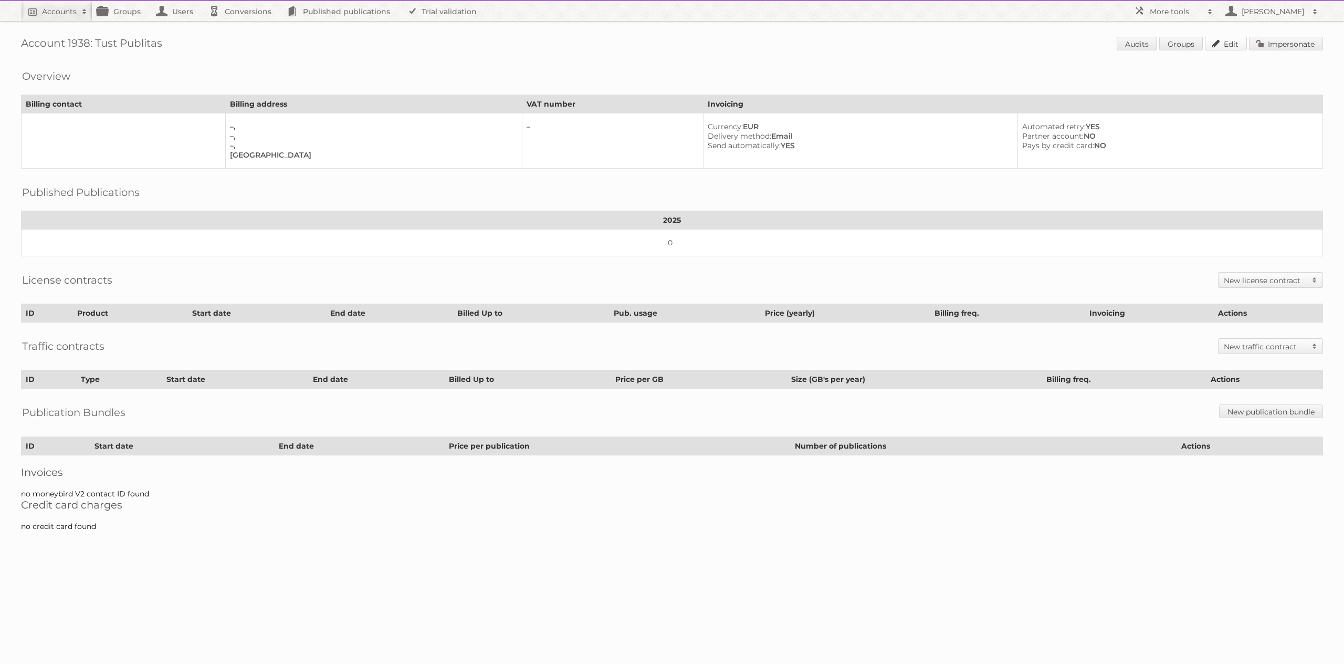
click at [1233, 43] on link "Edit" at bounding box center [1226, 44] width 42 height 14
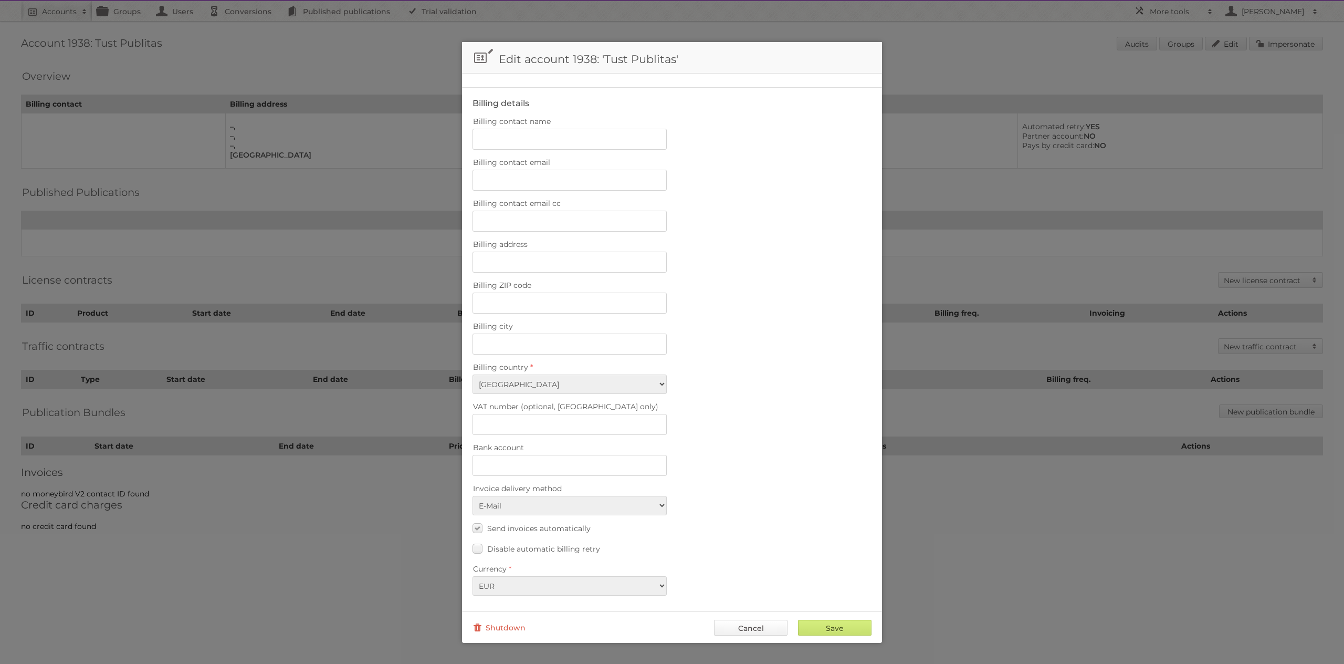
click at [755, 630] on link "Cancel" at bounding box center [751, 628] width 74 height 16
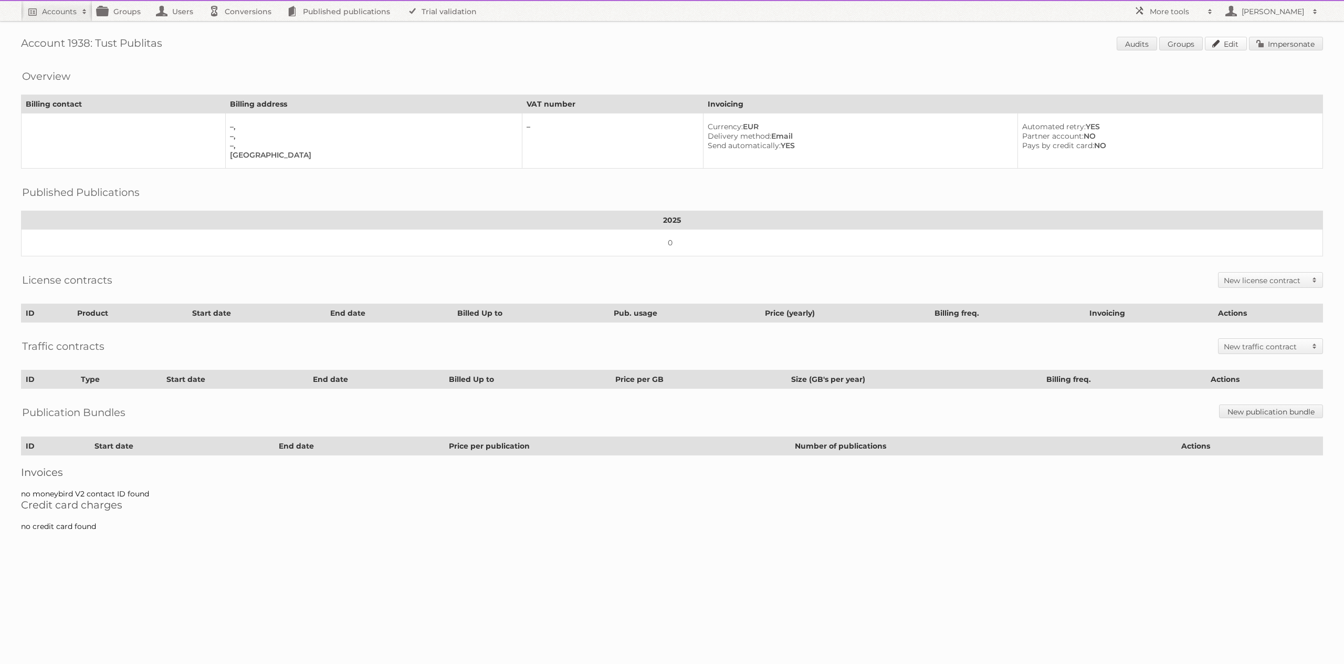
click at [1224, 45] on link "Edit" at bounding box center [1226, 44] width 42 height 14
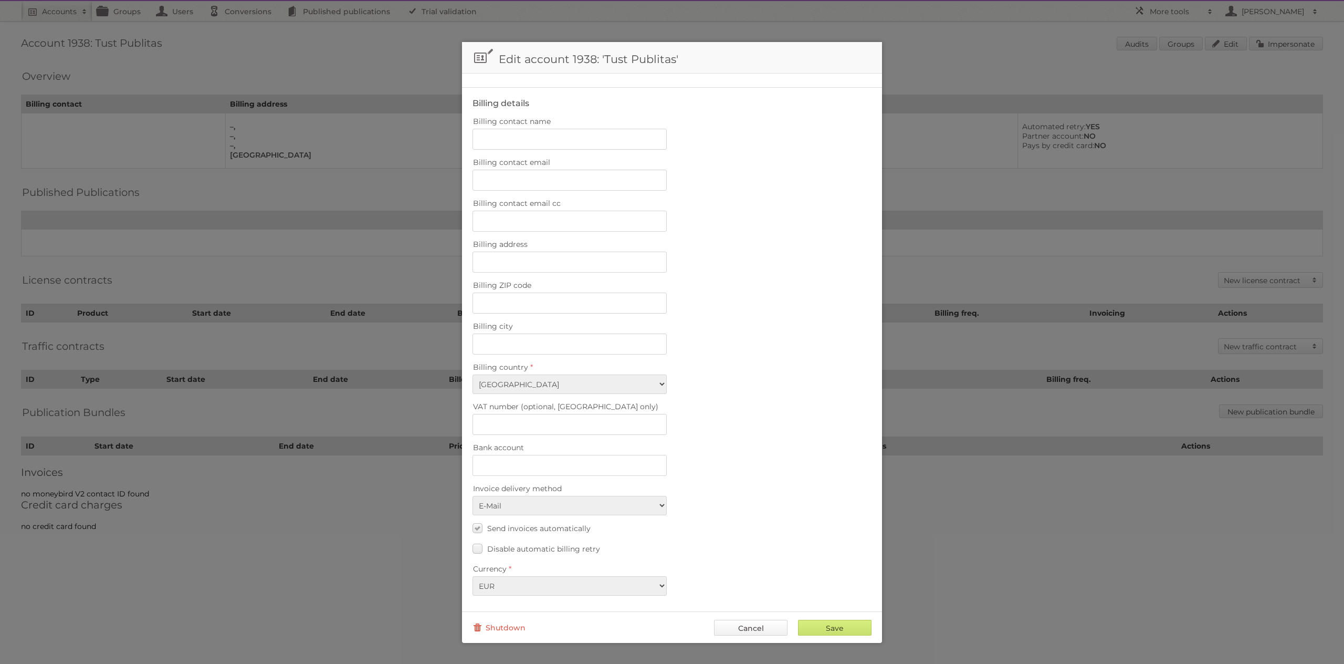
click at [752, 623] on link "Cancel" at bounding box center [751, 628] width 74 height 16
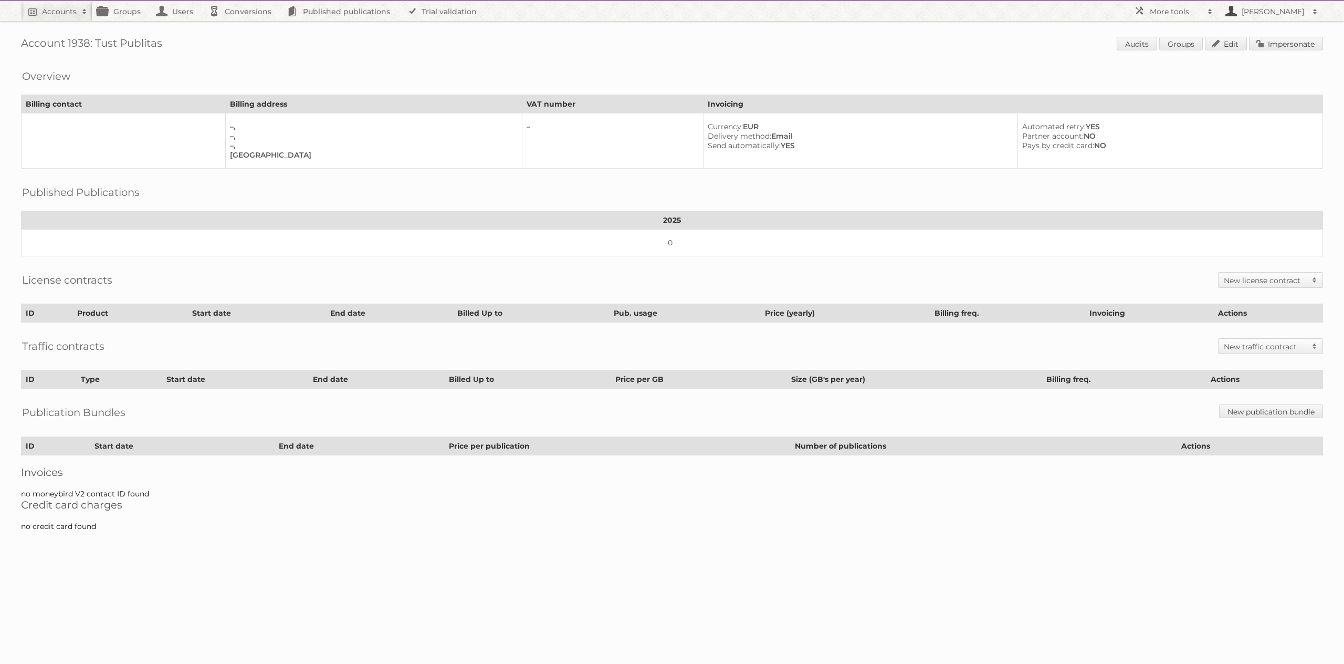
click at [1284, 11] on h2 "[PERSON_NAME]" at bounding box center [1273, 11] width 68 height 11
click at [1004, 86] on div "Overview Billing contact Billing address VAT number Invoicing –, –, –, Brazil –…" at bounding box center [672, 116] width 1302 height 106
click at [138, 15] on link "Groups" at bounding box center [121, 11] width 59 height 20
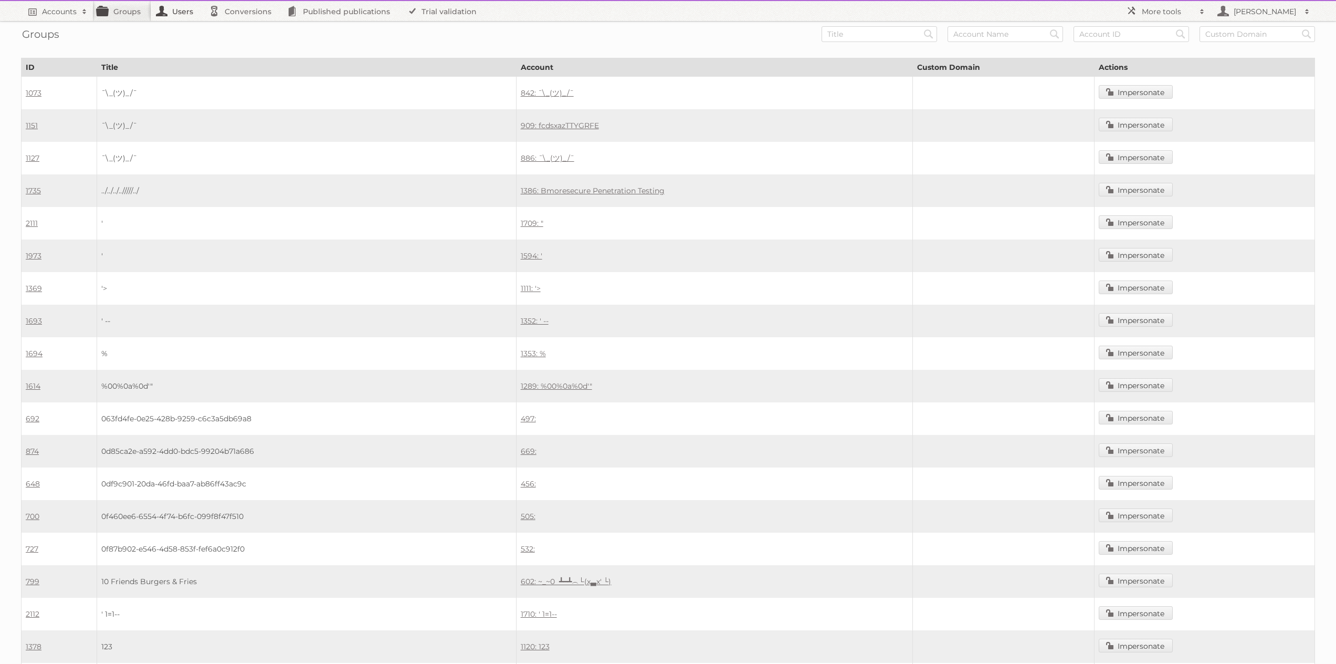
click at [161, 6] on link "Users" at bounding box center [177, 11] width 53 height 20
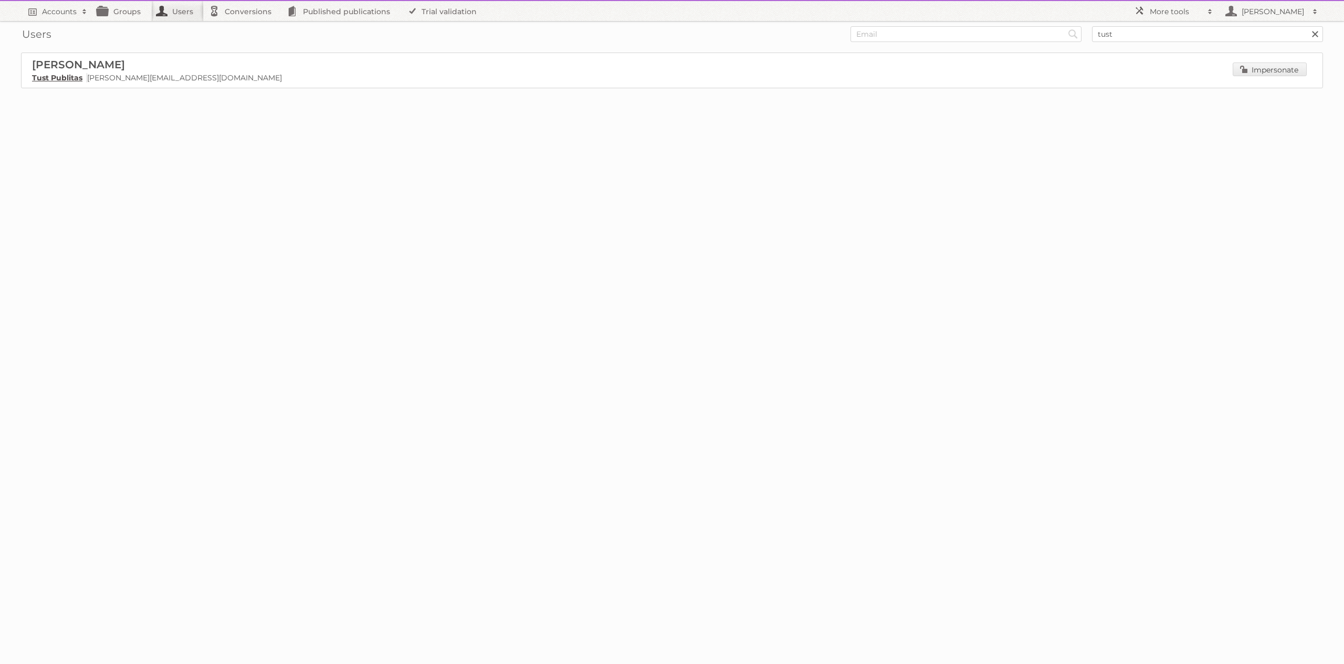
click at [55, 81] on link "Tust Publitas" at bounding box center [57, 77] width 50 height 9
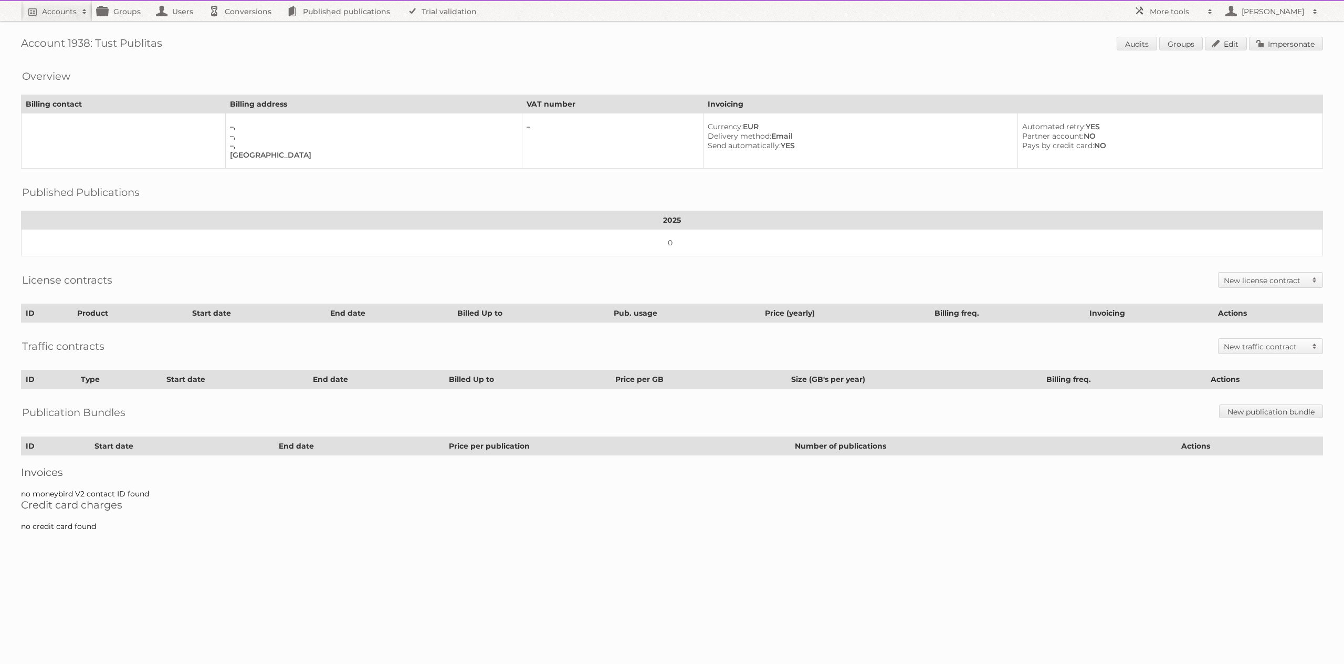
click at [1287, 281] on h2 "New license contract" at bounding box center [1265, 280] width 83 height 11
click at [1198, 284] on div "License contracts New license contract Enterprise Bronze-2023 Silver-2023 Gold-…" at bounding box center [672, 280] width 1302 height 26
click at [1267, 47] on link "Impersonate" at bounding box center [1286, 44] width 74 height 14
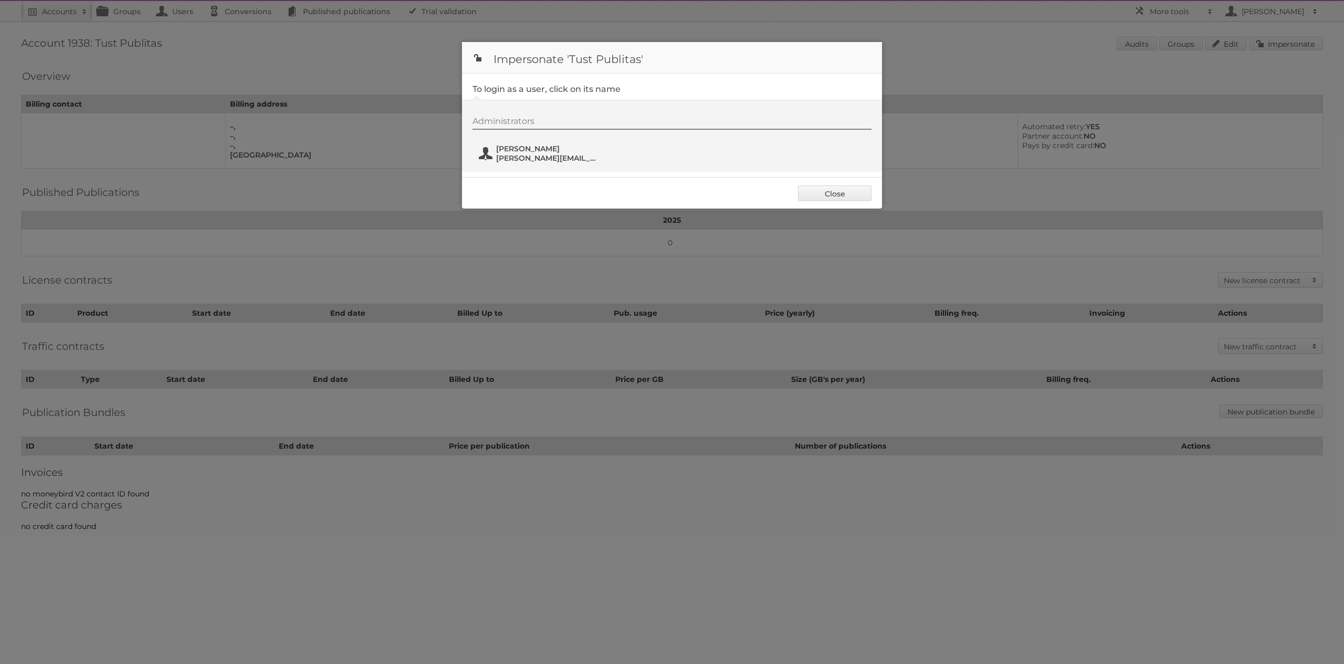
click at [542, 150] on span "[PERSON_NAME]" at bounding box center [547, 148] width 102 height 9
